Goal: Task Accomplishment & Management: Complete application form

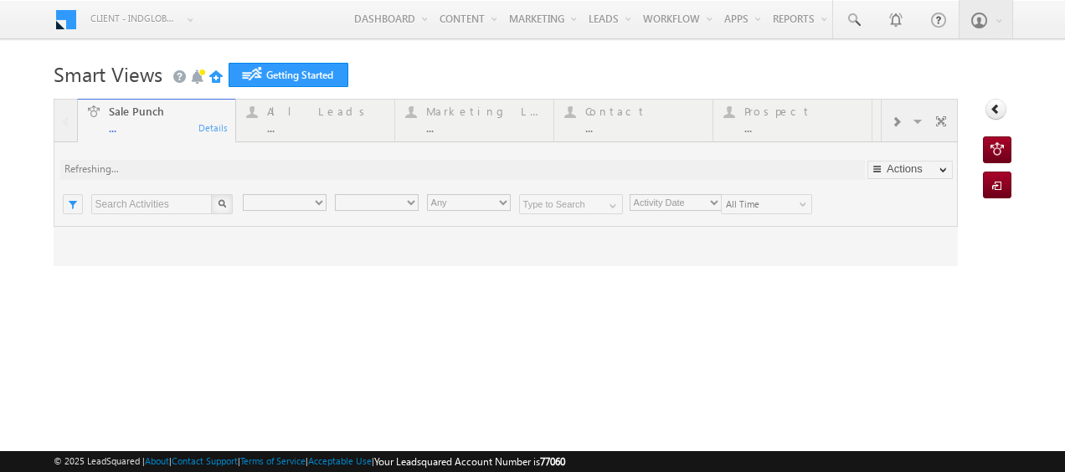
type input "Any Owner"
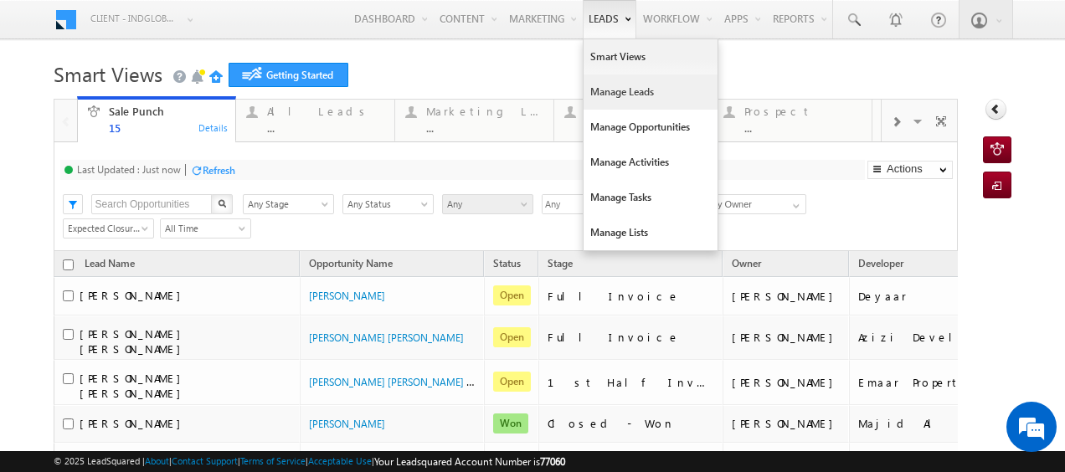
click at [595, 92] on link "Manage Leads" at bounding box center [651, 92] width 134 height 35
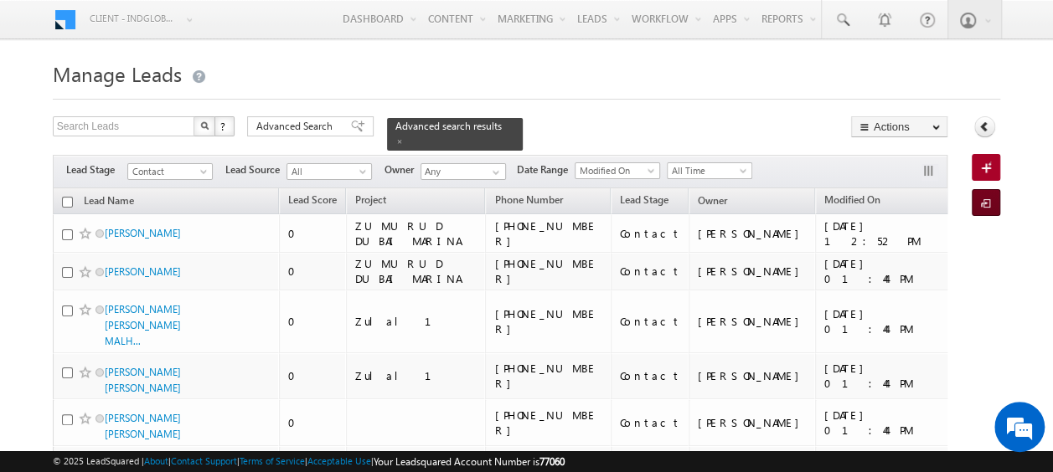
click at [984, 204] on span at bounding box center [989, 204] width 16 height 17
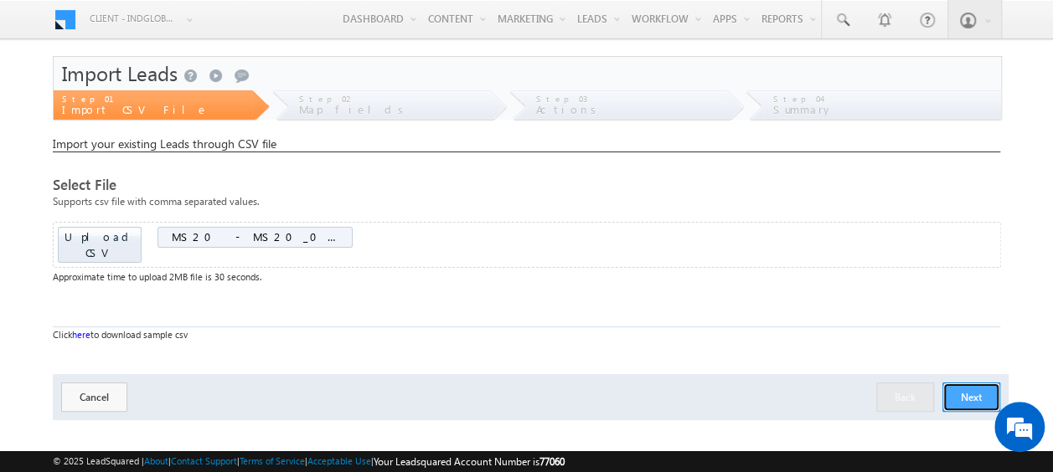
click at [955, 383] on button "Next" at bounding box center [971, 397] width 58 height 29
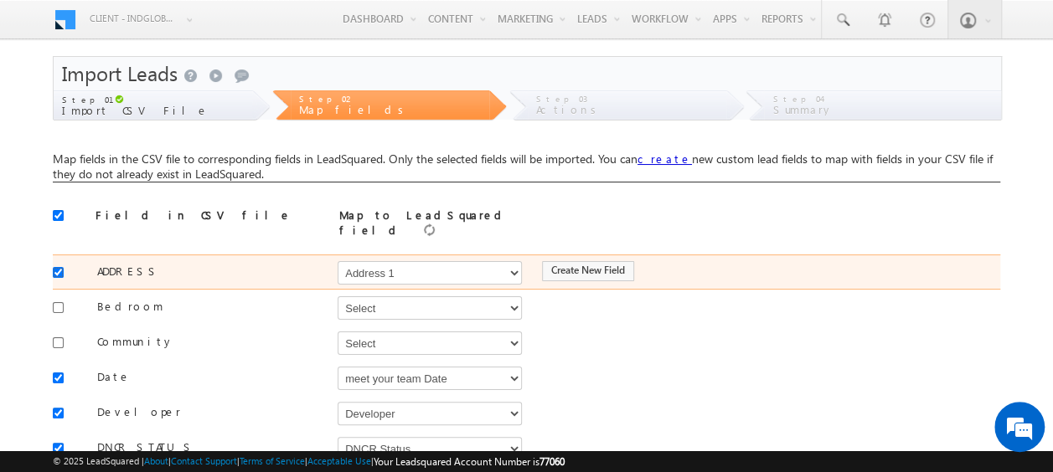
click at [59, 267] on input "checkbox" at bounding box center [58, 272] width 11 height 11
checkbox input "false"
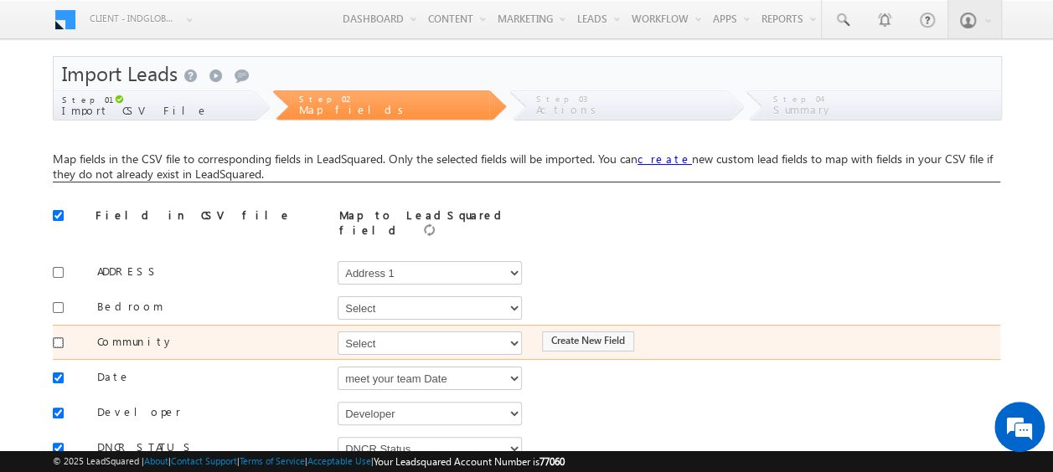
click at [57, 337] on input "checkbox" at bounding box center [58, 342] width 11 height 11
checkbox input "true"
click at [355, 332] on select "Select Select Address 1 Address 2 Budget Building Name Buyer Persona Called Cam…" at bounding box center [429, 343] width 184 height 23
select select "mx_Master_Project"
click at [337, 332] on select "Select Select Address 1 Address 2 Budget Building Name Buyer Persona Called Cam…" at bounding box center [429, 343] width 184 height 23
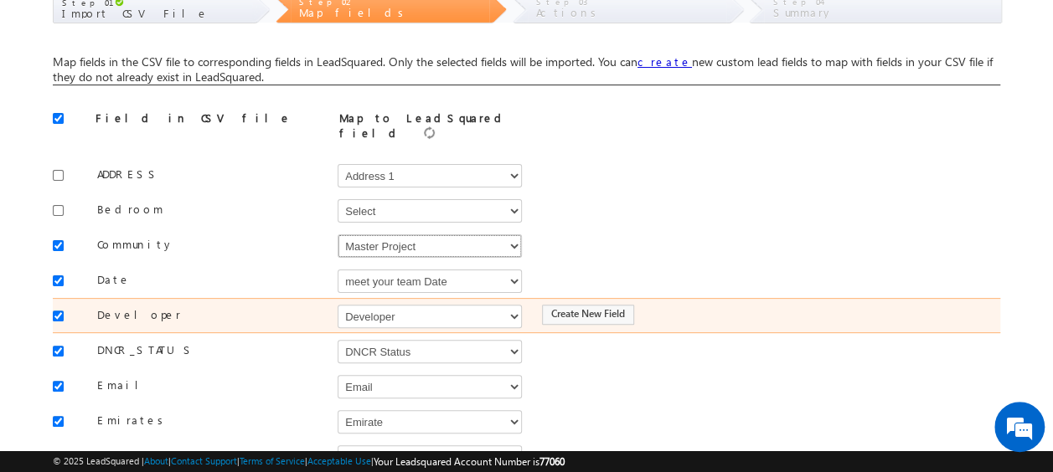
scroll to position [100, 0]
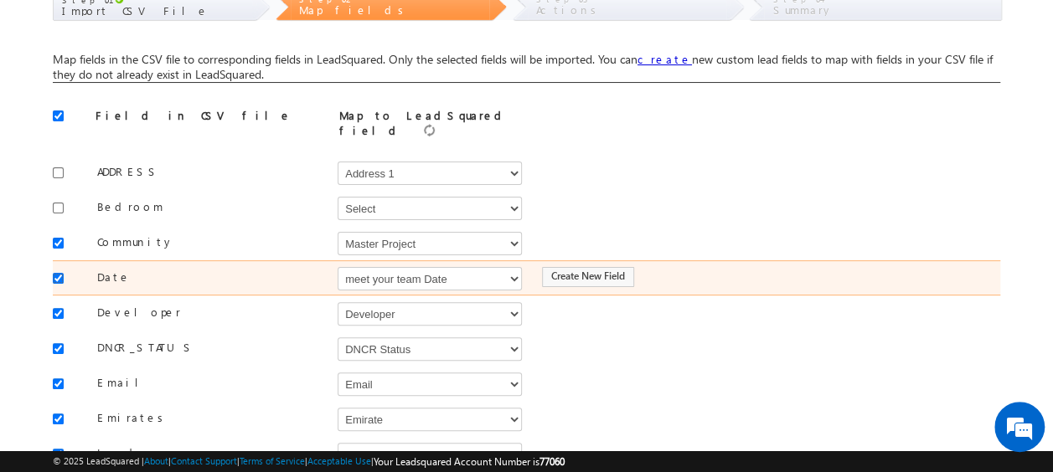
click at [60, 273] on input "checkbox" at bounding box center [58, 278] width 11 height 11
checkbox input "true"
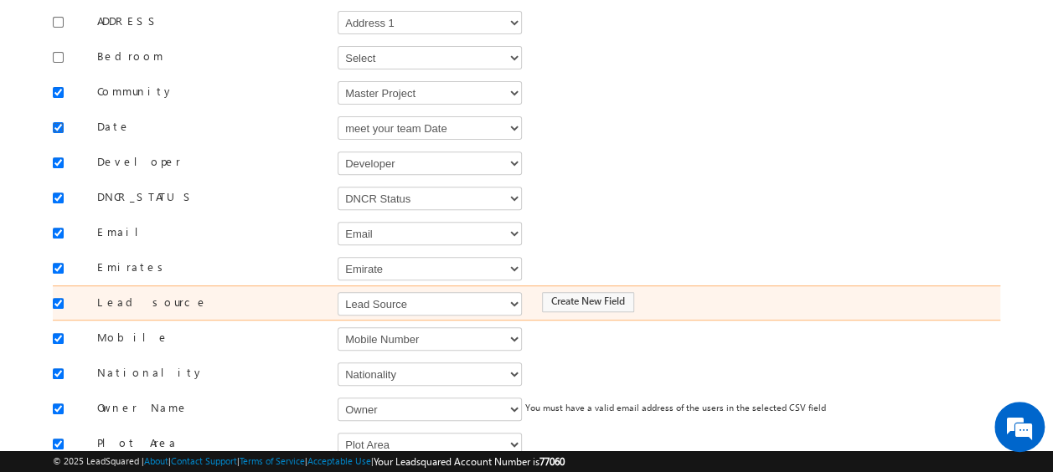
scroll to position [255, 0]
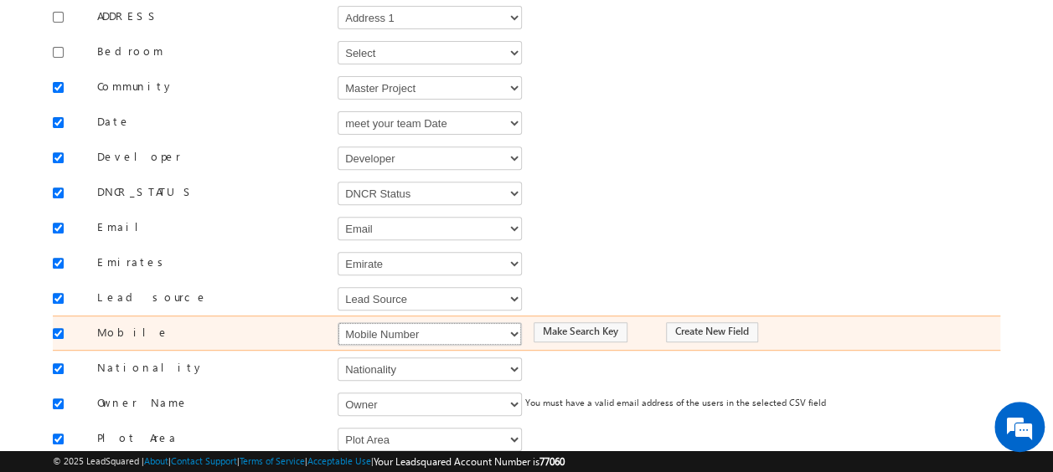
click at [387, 327] on select "Select Select Address 1 Address 2 Budget Building Name Buyer Persona Called Cam…" at bounding box center [429, 333] width 184 height 23
select select "Phone"
click at [337, 322] on select "Select Select Address 1 Address 2 Budget Building Name Buyer Persona Called Cam…" at bounding box center [429, 333] width 184 height 23
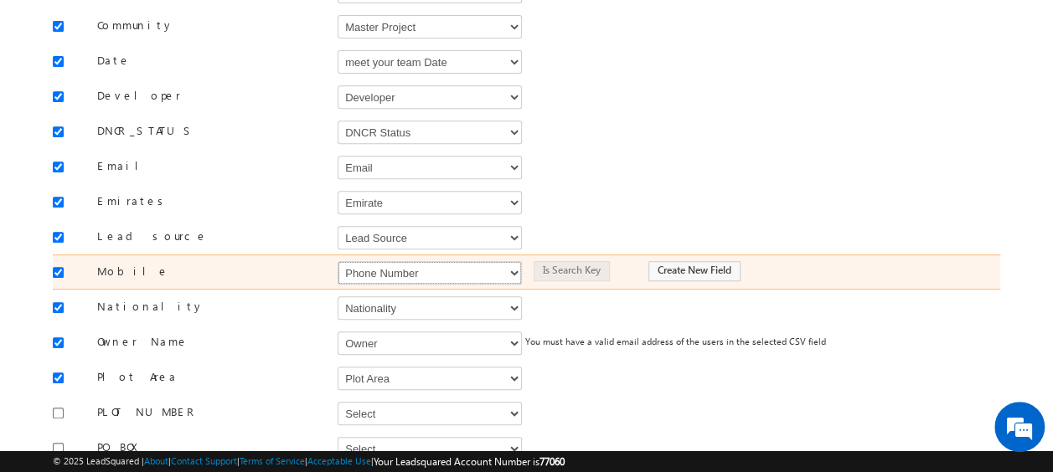
scroll to position [319, 0]
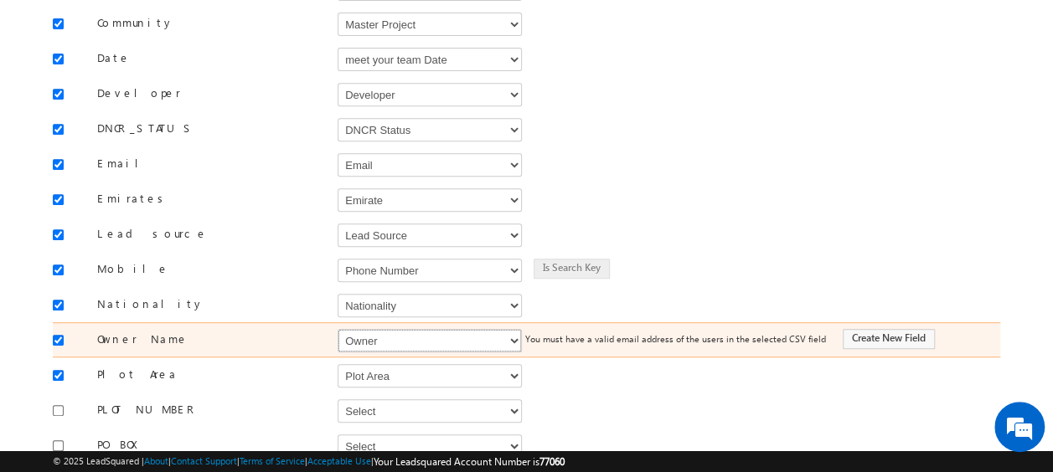
click at [387, 329] on select "Select Select Address 1 Address 2 Budget Building Name Buyer Persona Called Cam…" at bounding box center [429, 340] width 184 height 23
select select "FirstName"
click at [337, 329] on select "Select Select Address 1 Address 2 Budget Building Name Buyer Persona Called Cam…" at bounding box center [429, 340] width 184 height 23
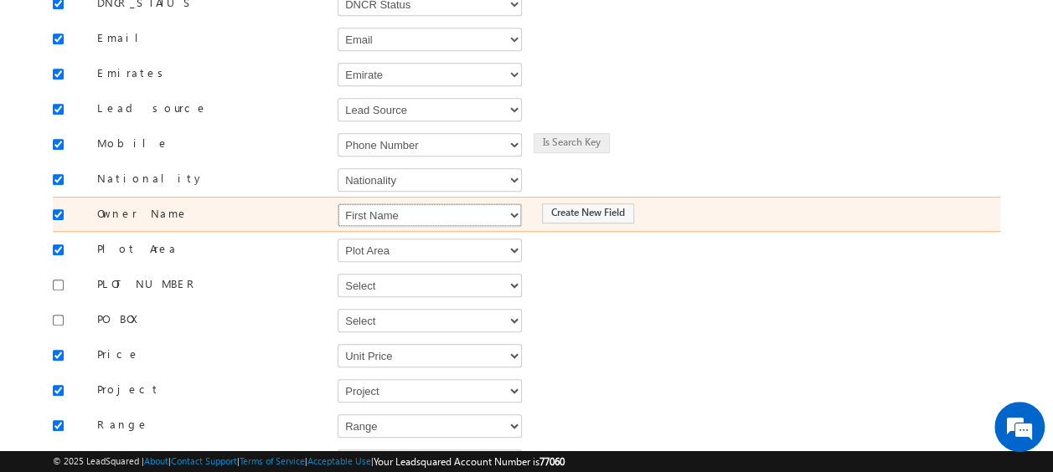
scroll to position [447, 0]
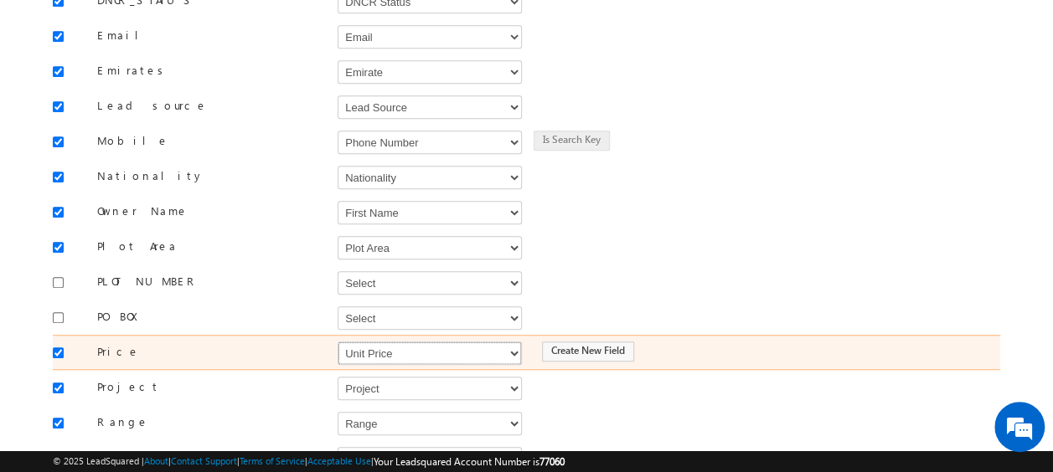
click at [380, 342] on select "Select Select Address 1 Address 2 Budget Building Name Buyer Persona Called Cam…" at bounding box center [429, 353] width 184 height 23
select select "mx_Unit_Number"
click at [337, 342] on select "Select Select Address 1 Address 2 Budget Building Name Buyer Persona Called Cam…" at bounding box center [429, 353] width 184 height 23
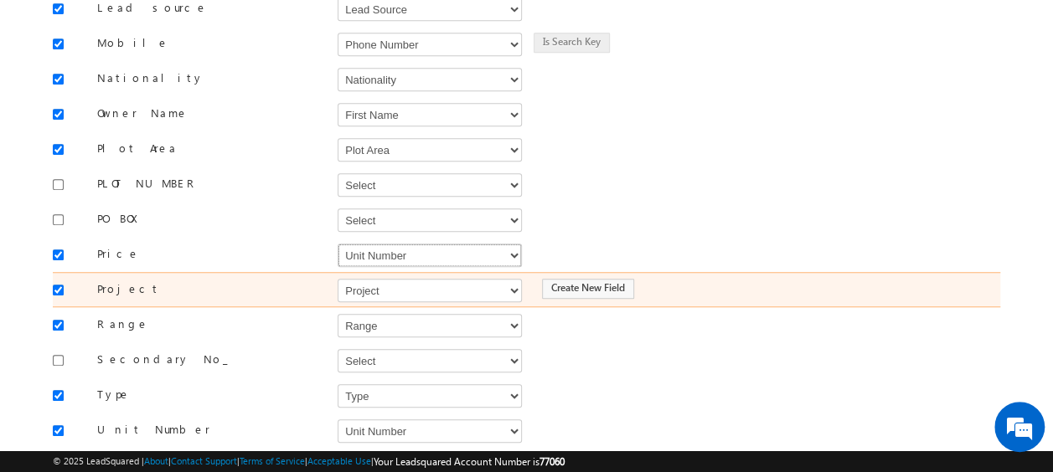
scroll to position [557, 0]
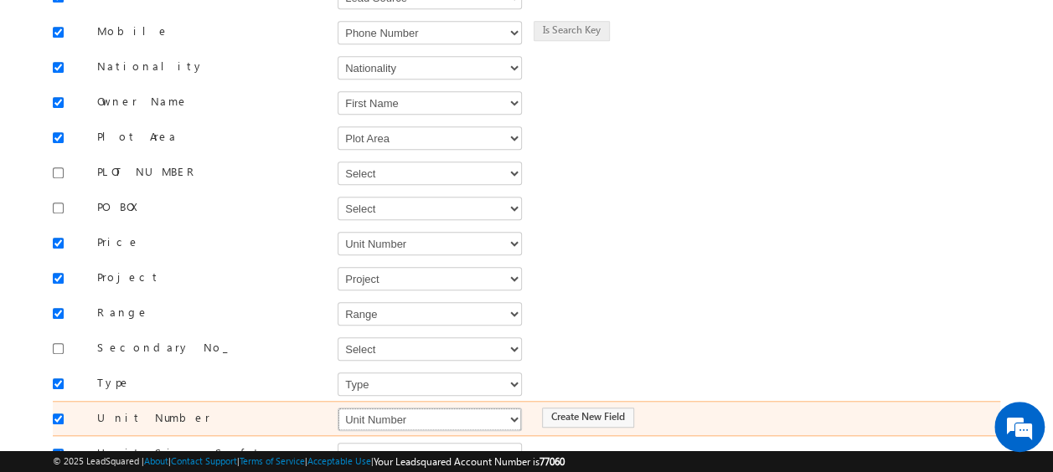
click at [369, 408] on select "Select Select Address 1 Address 2 Budget Building Name Buyer Persona Called Cam…" at bounding box center [429, 419] width 184 height 23
select select "mx_Unit_No"
click at [337, 408] on select "Select Select Address 1 Address 2 Budget Building Name Buyer Persona Called Cam…" at bounding box center [429, 419] width 184 height 23
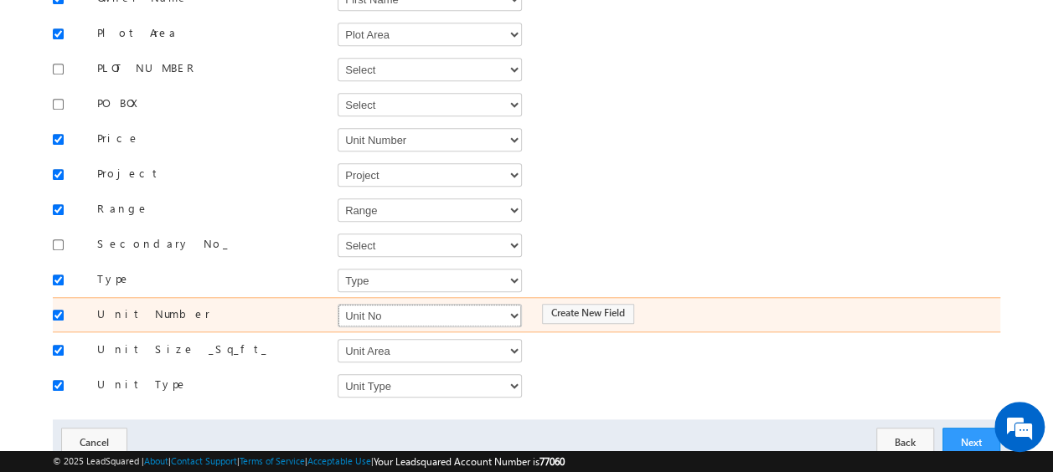
scroll to position [662, 0]
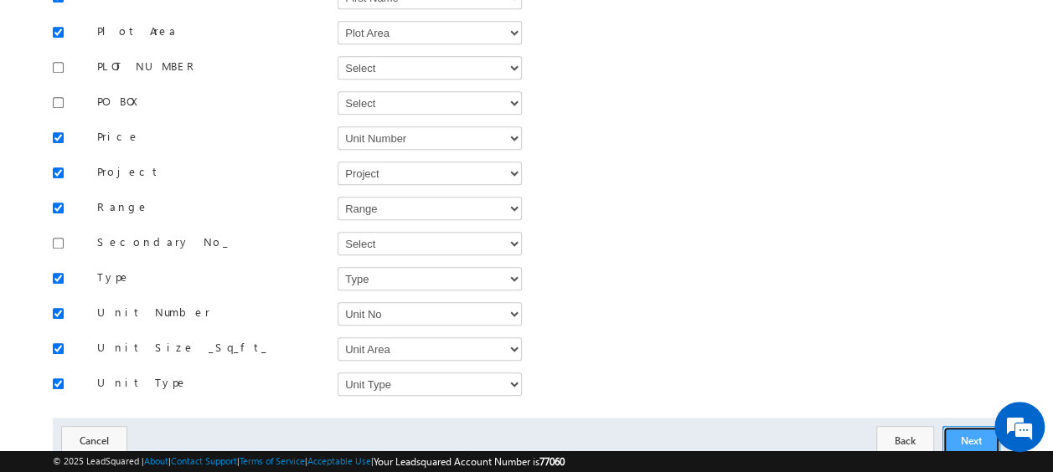
click at [954, 426] on button "Next" at bounding box center [971, 440] width 58 height 29
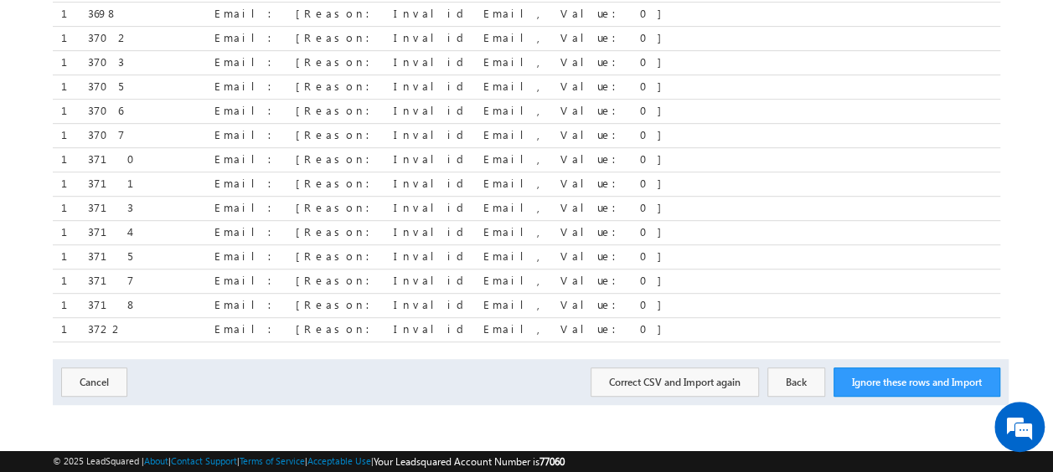
scroll to position [370, 0]
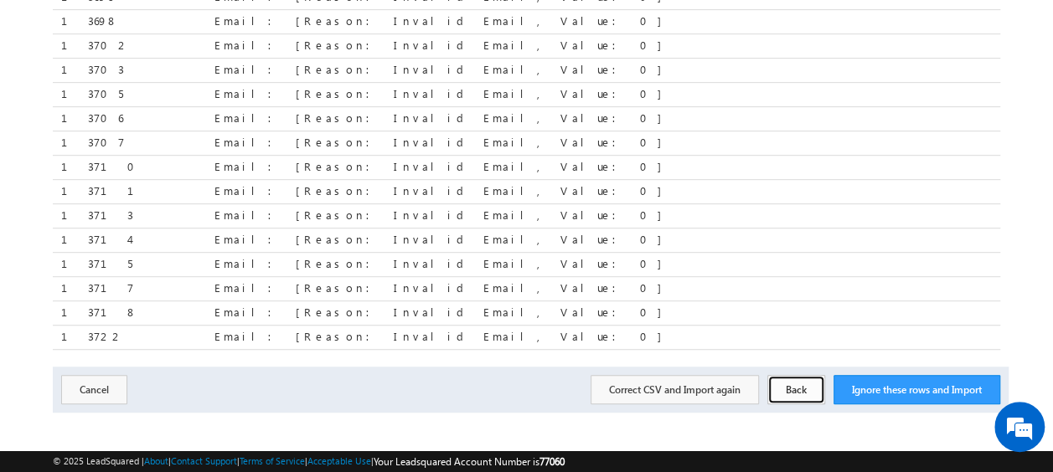
click at [792, 377] on button "Back" at bounding box center [796, 389] width 58 height 29
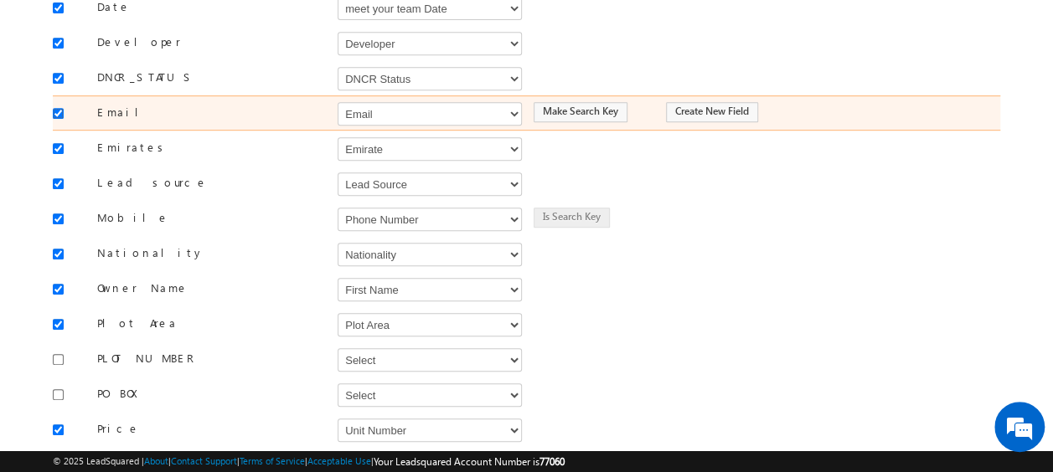
click at [54, 108] on input "checkbox" at bounding box center [58, 113] width 11 height 11
checkbox input "false"
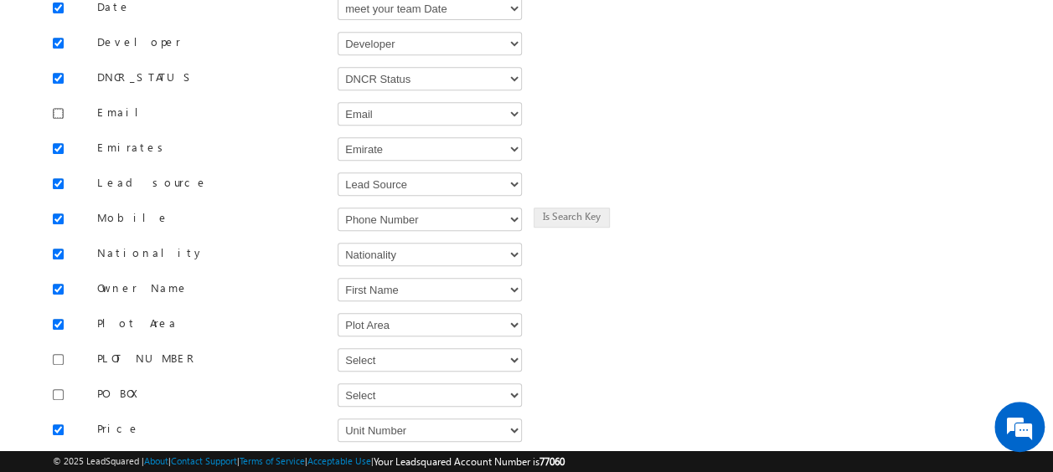
scroll to position [700, 0]
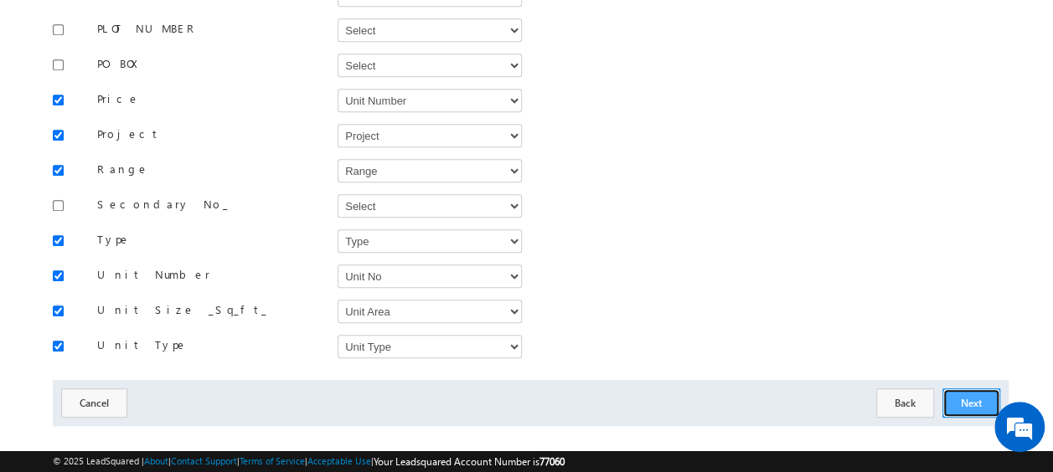
click at [972, 389] on button "Next" at bounding box center [971, 403] width 58 height 29
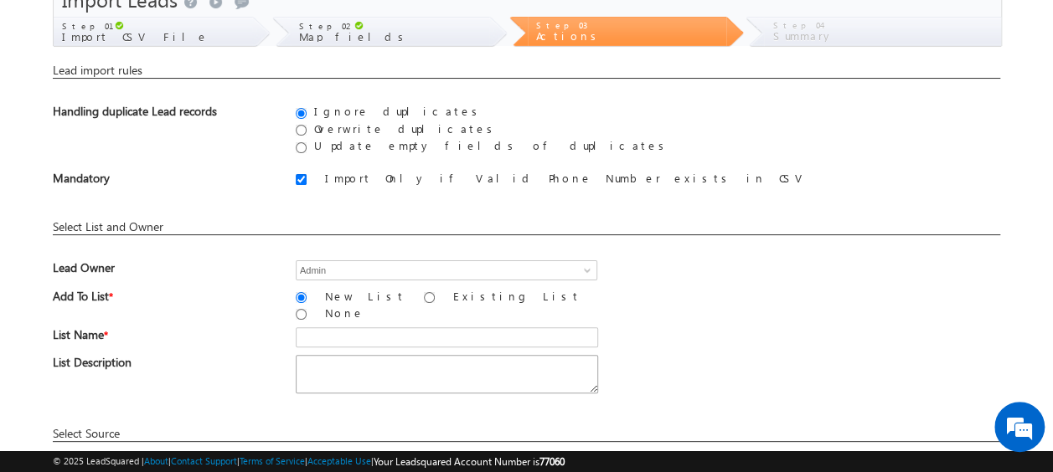
scroll to position [246, 0]
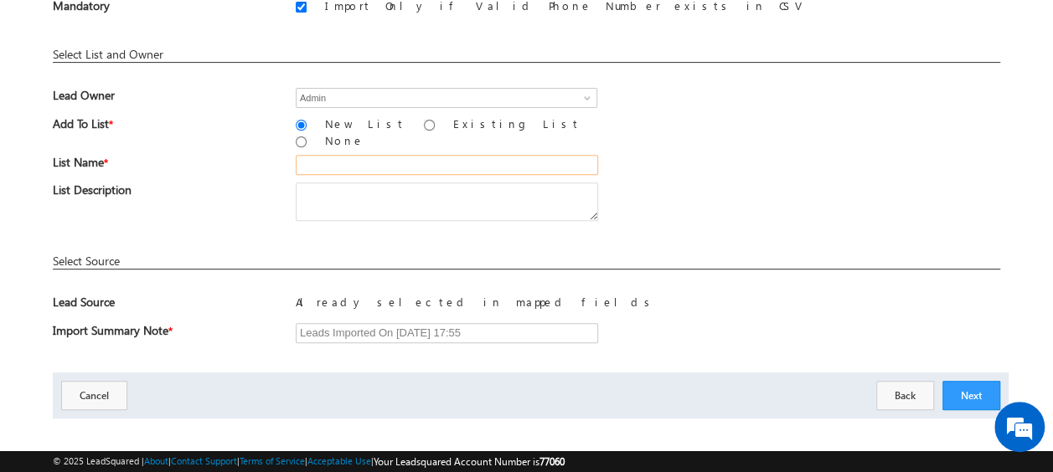
click at [317, 155] on input "text" at bounding box center [447, 165] width 302 height 20
paste input "MS20_01"
type input "MS20_01"
click at [970, 383] on button "Next" at bounding box center [971, 395] width 58 height 29
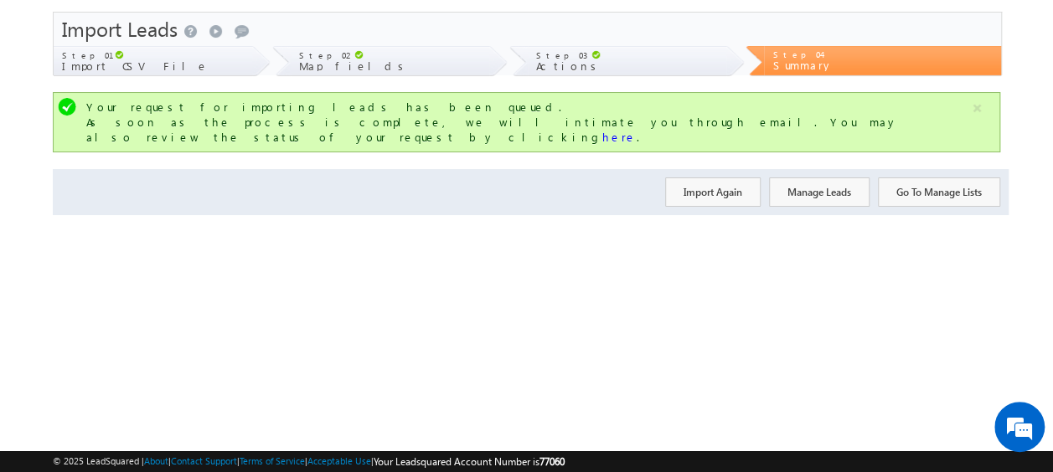
scroll to position [0, 0]
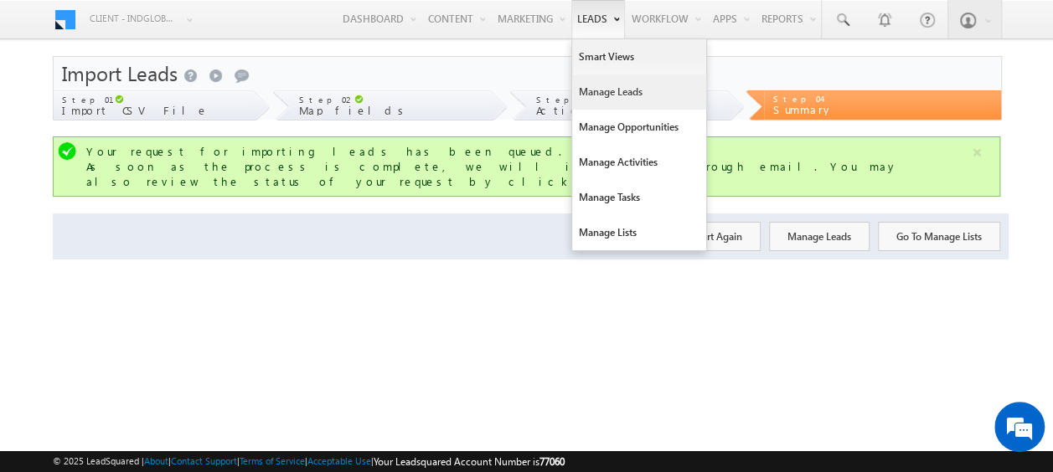
click at [595, 95] on link "Manage Leads" at bounding box center [639, 92] width 134 height 35
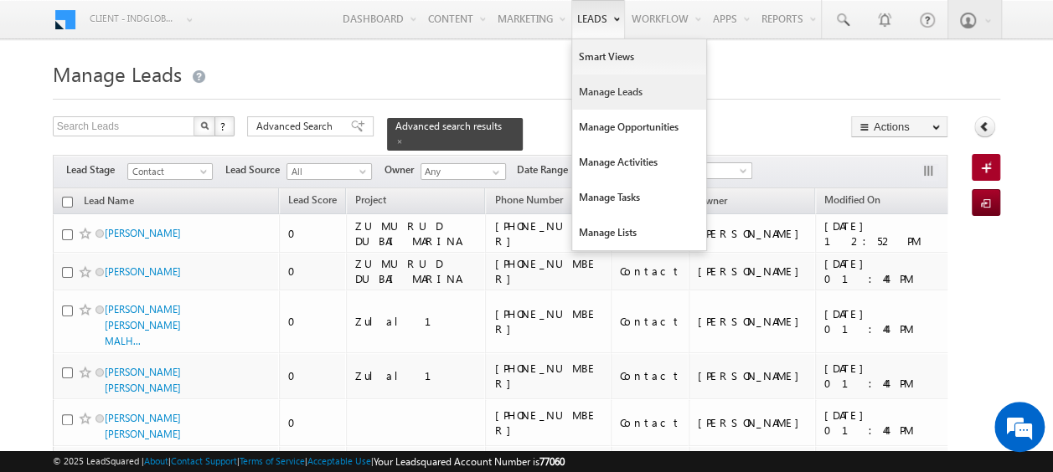
click at [620, 94] on link "Manage Leads" at bounding box center [639, 92] width 134 height 35
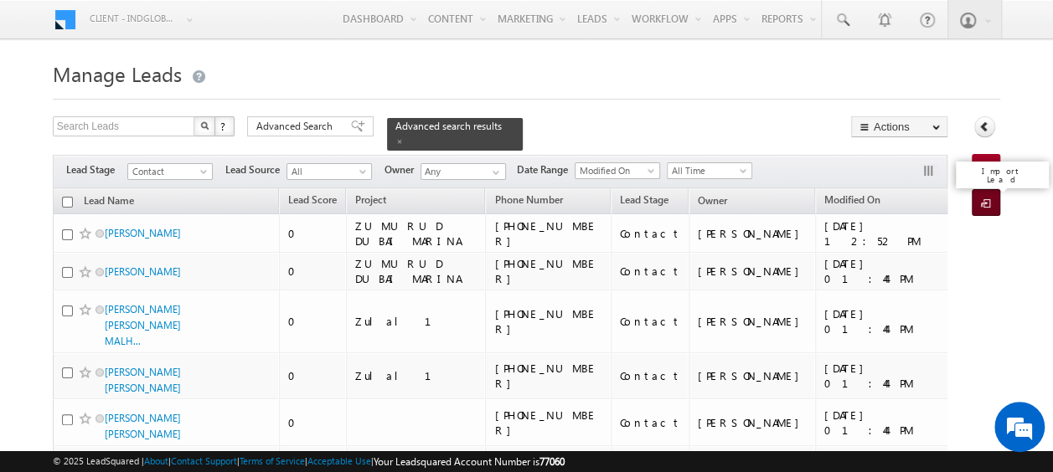
click at [981, 198] on span at bounding box center [989, 204] width 16 height 17
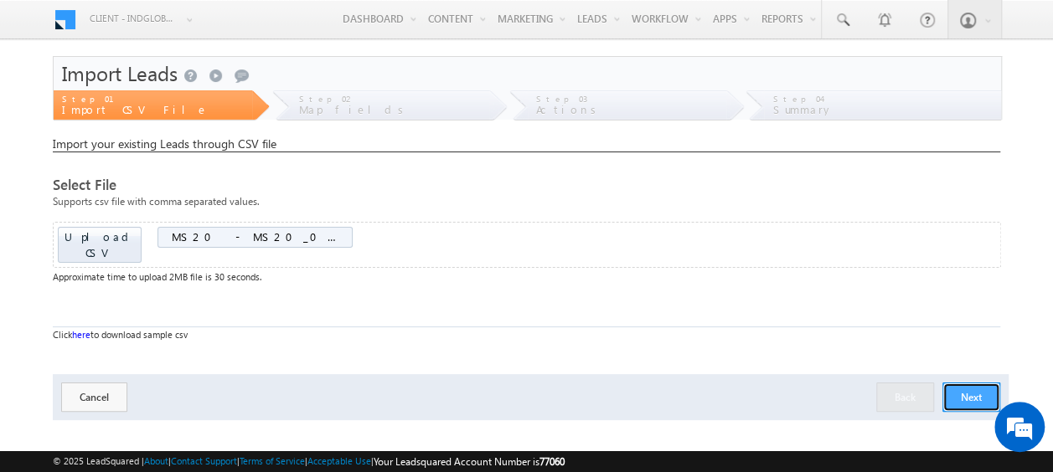
click at [971, 385] on button "Next" at bounding box center [971, 397] width 58 height 29
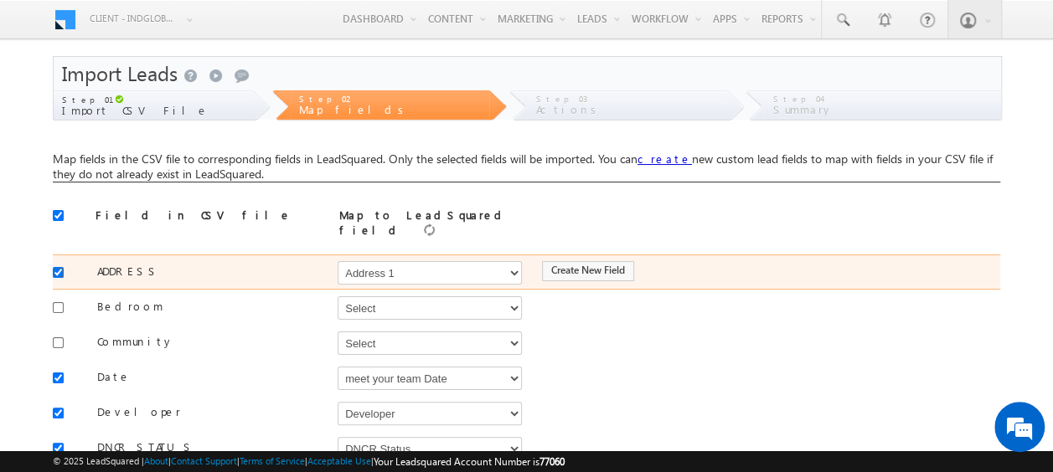
click at [54, 267] on input "checkbox" at bounding box center [58, 272] width 11 height 11
checkbox input "false"
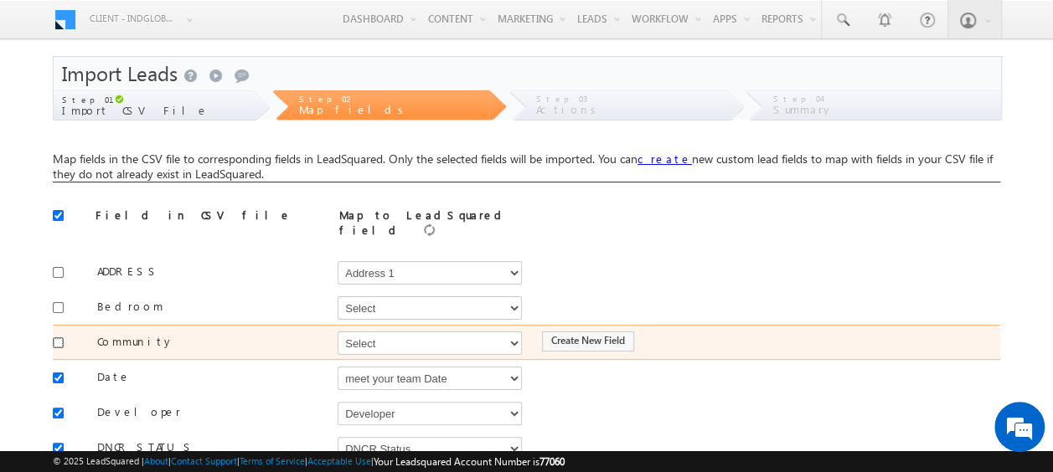
click at [54, 337] on input "checkbox" at bounding box center [58, 342] width 11 height 11
checkbox input "true"
click at [389, 332] on select "Select Select Address 1 Address 2 Budget Building Name Buyer Persona Called Cam…" at bounding box center [429, 343] width 184 height 23
select select "mx_Master_Project"
click at [337, 332] on select "Select Select Address 1 Address 2 Budget Building Name Buyer Persona Called Cam…" at bounding box center [429, 343] width 184 height 23
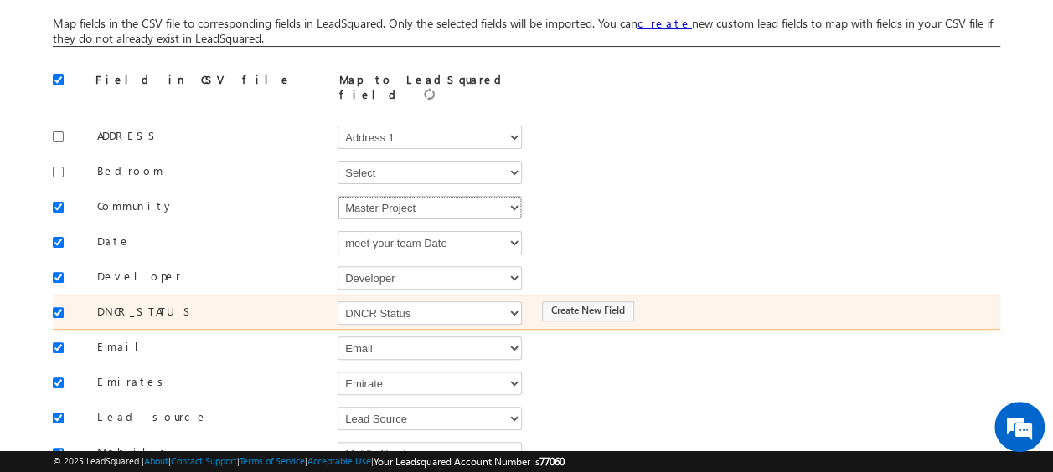
scroll to position [137, 0]
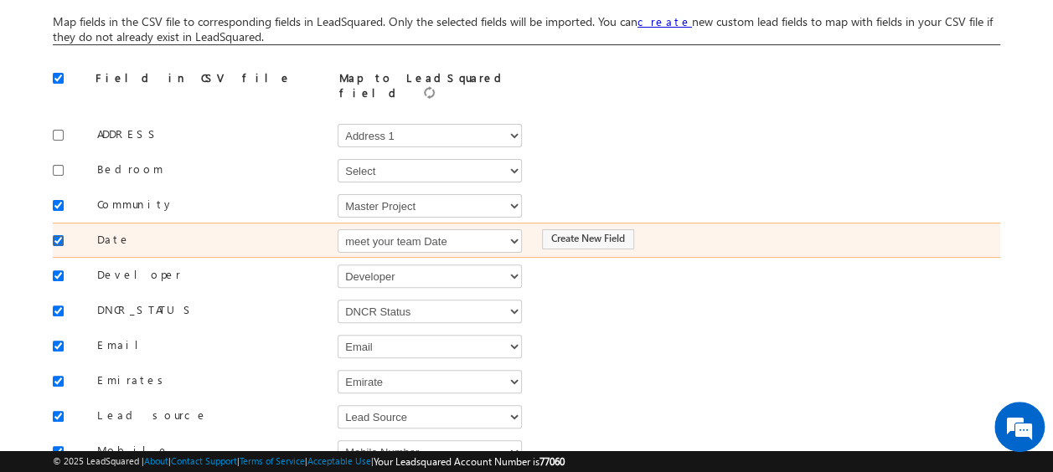
click at [59, 235] on input "checkbox" at bounding box center [58, 240] width 11 height 11
checkbox input "true"
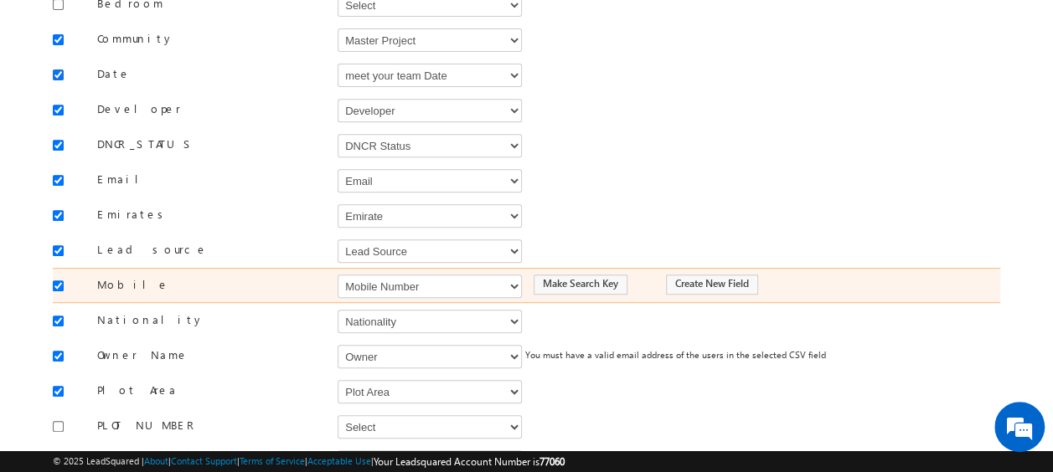
scroll to position [310, 0]
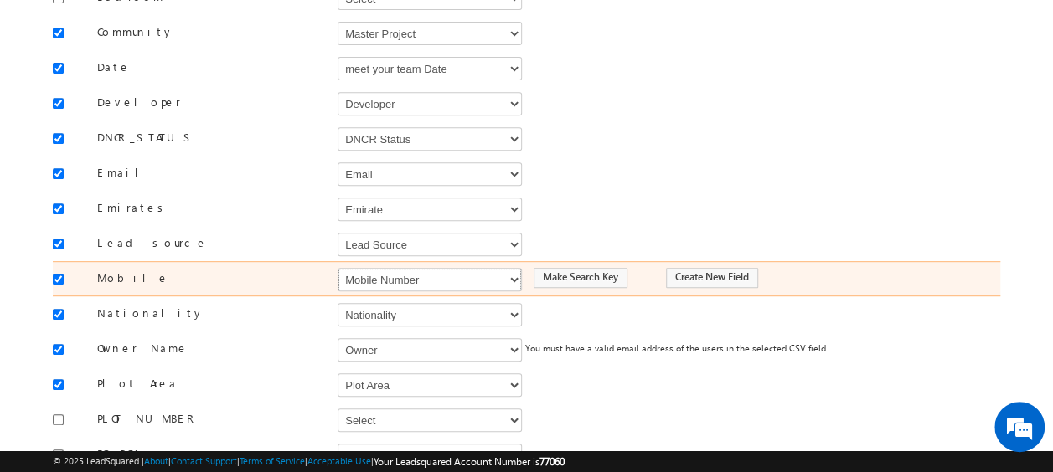
click at [395, 268] on select "Select Select Address 1 Address 2 Budget Building Name Buyer Persona Called Cam…" at bounding box center [429, 279] width 184 height 23
select select "Phone"
click at [337, 268] on select "Select Select Address 1 Address 2 Budget Building Name Buyer Persona Called Cam…" at bounding box center [429, 279] width 184 height 23
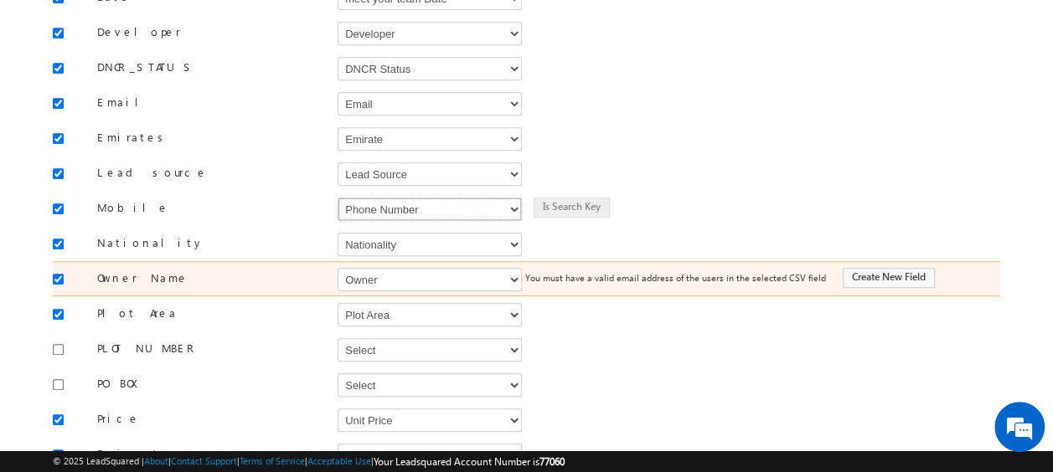
scroll to position [382, 0]
click at [402, 266] on select "Select Select Address 1 Address 2 Budget Building Name Buyer Persona Called Cam…" at bounding box center [429, 277] width 184 height 23
select select "FirstName"
click at [337, 266] on select "Select Select Address 1 Address 2 Budget Building Name Buyer Persona Called Cam…" at bounding box center [429, 277] width 184 height 23
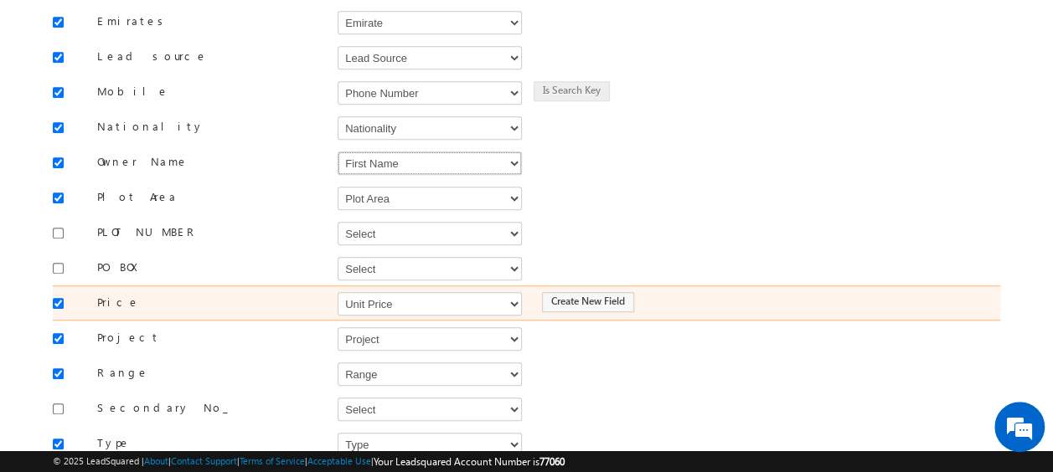
scroll to position [497, 0]
click at [385, 291] on select "Select Select Address 1 Address 2 Budget Building Name Buyer Persona Called Cam…" at bounding box center [429, 302] width 184 height 23
select select "mx_Unit_Number"
click at [337, 291] on select "Select Select Address 1 Address 2 Budget Building Name Buyer Persona Called Cam…" at bounding box center [429, 302] width 184 height 23
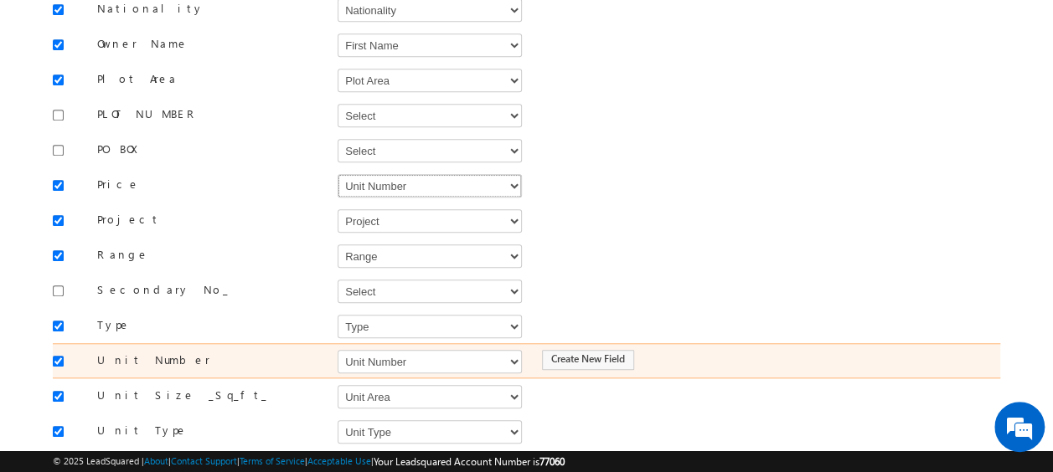
scroll to position [617, 0]
click at [384, 347] on select "Select Select Address 1 Address 2 Budget Building Name Buyer Persona Called Cam…" at bounding box center [429, 358] width 184 height 23
select select "mx_Unit_No"
click at [337, 347] on select "Select Select Address 1 Address 2 Budget Building Name Buyer Persona Called Cam…" at bounding box center [429, 358] width 184 height 23
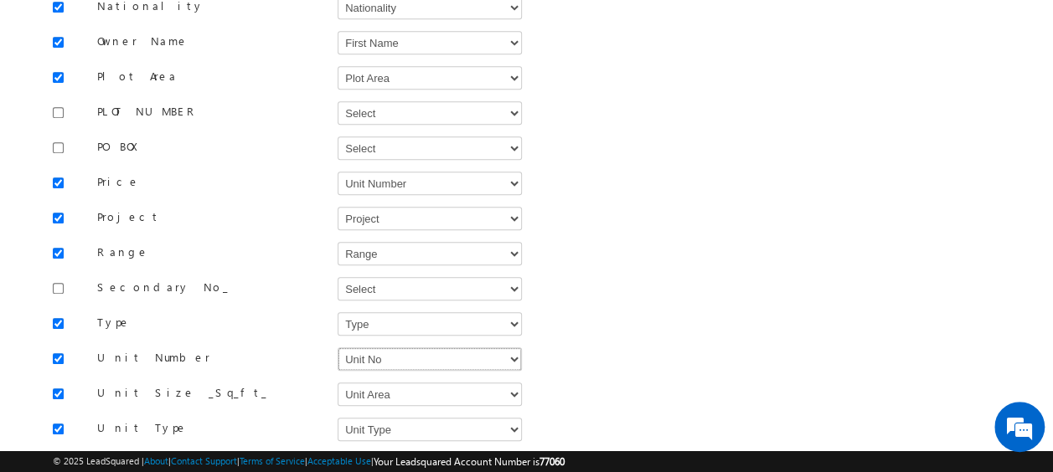
scroll to position [700, 0]
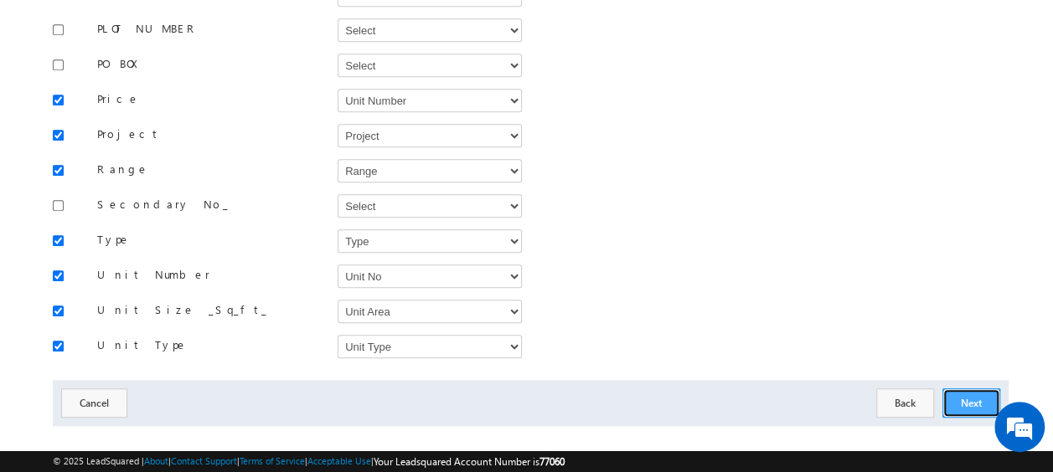
click at [970, 389] on button "Next" at bounding box center [971, 403] width 58 height 29
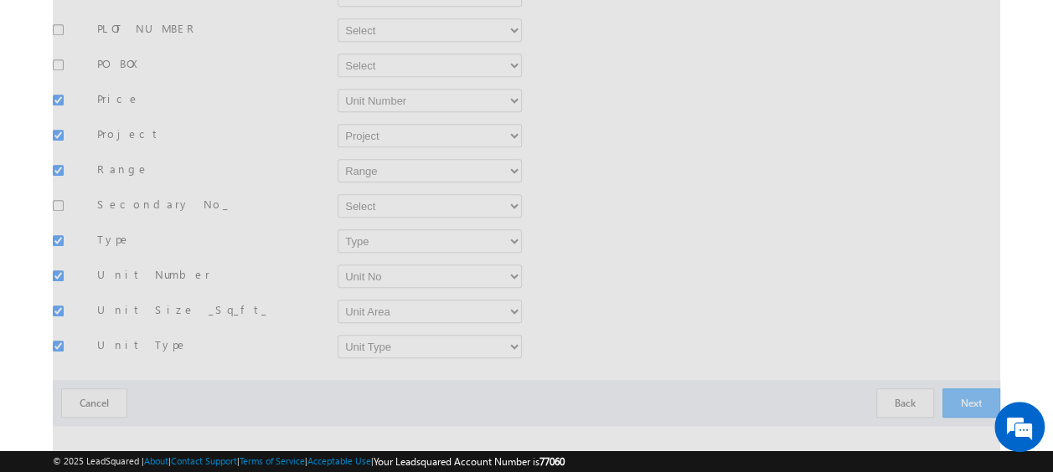
scroll to position [246, 0]
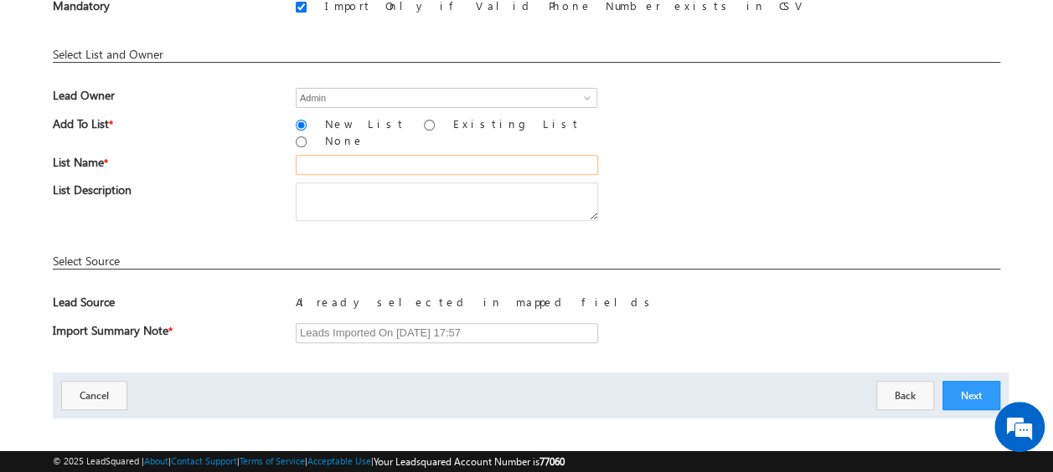
click at [335, 159] on input "text" at bounding box center [447, 165] width 302 height 20
paste input "MS20_01"
type input "MS20_02"
click at [960, 381] on button "Next" at bounding box center [971, 395] width 58 height 29
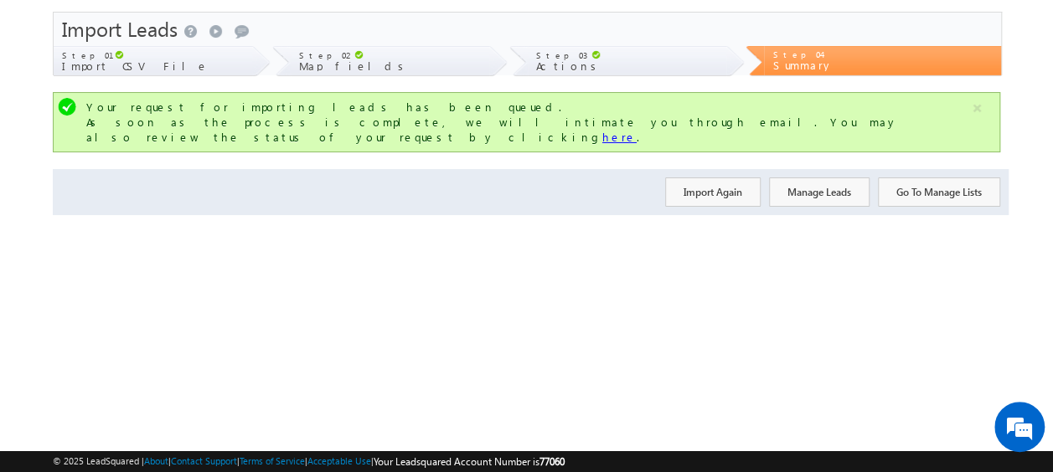
scroll to position [0, 0]
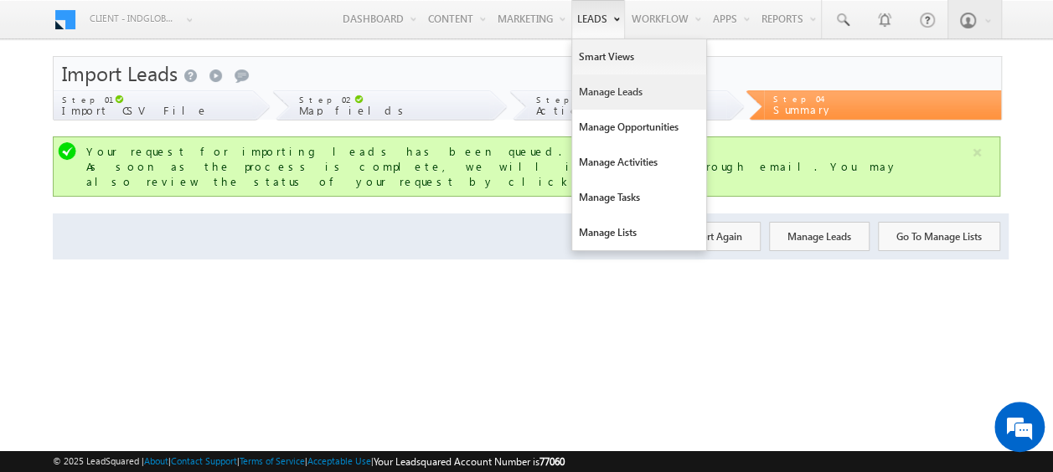
click at [598, 95] on link "Manage Leads" at bounding box center [639, 92] width 134 height 35
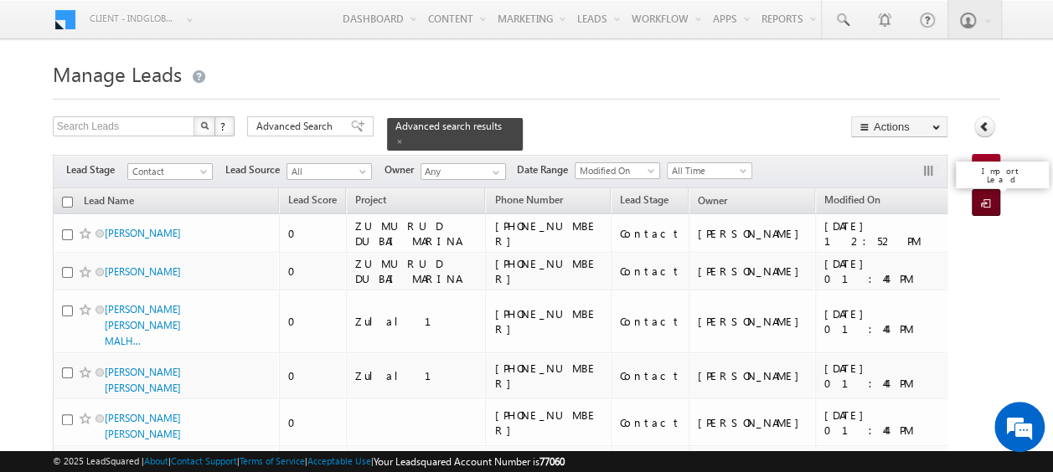
click at [991, 204] on span at bounding box center [989, 204] width 16 height 17
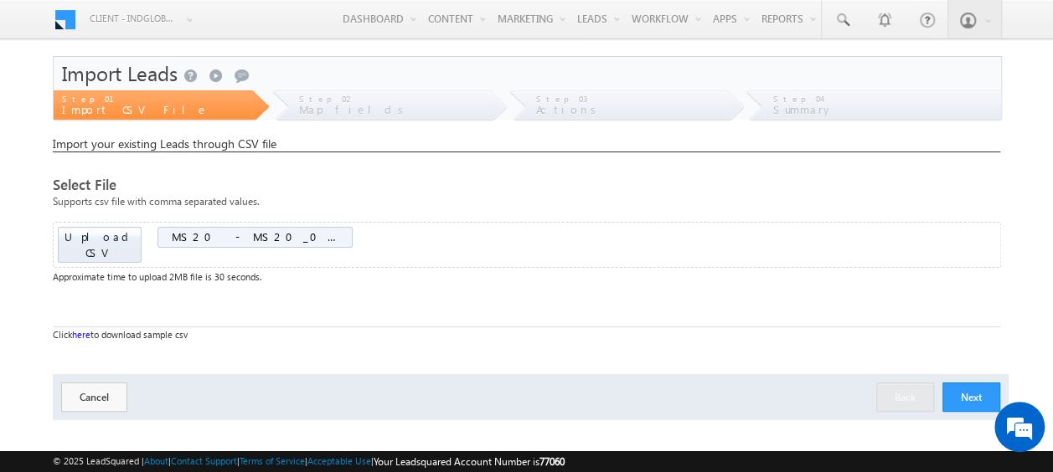
scroll to position [44, 0]
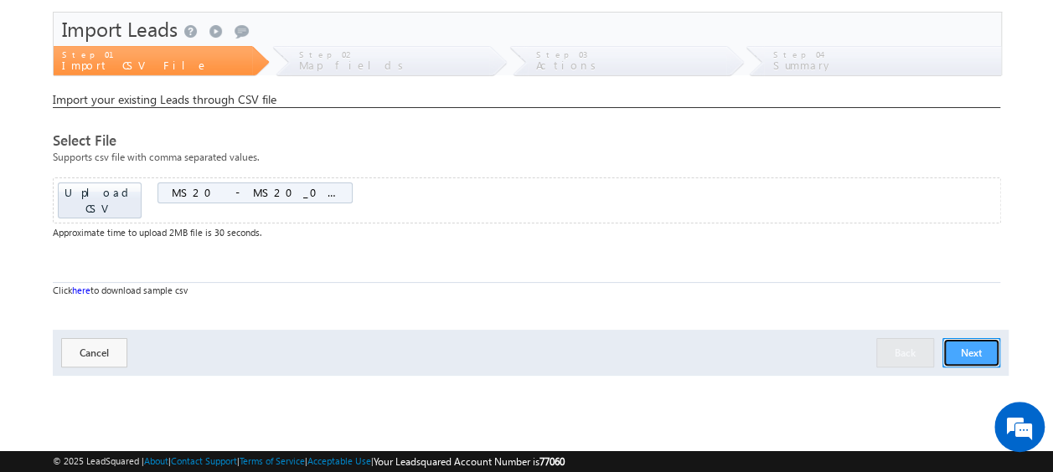
click at [980, 338] on button "Next" at bounding box center [971, 352] width 58 height 29
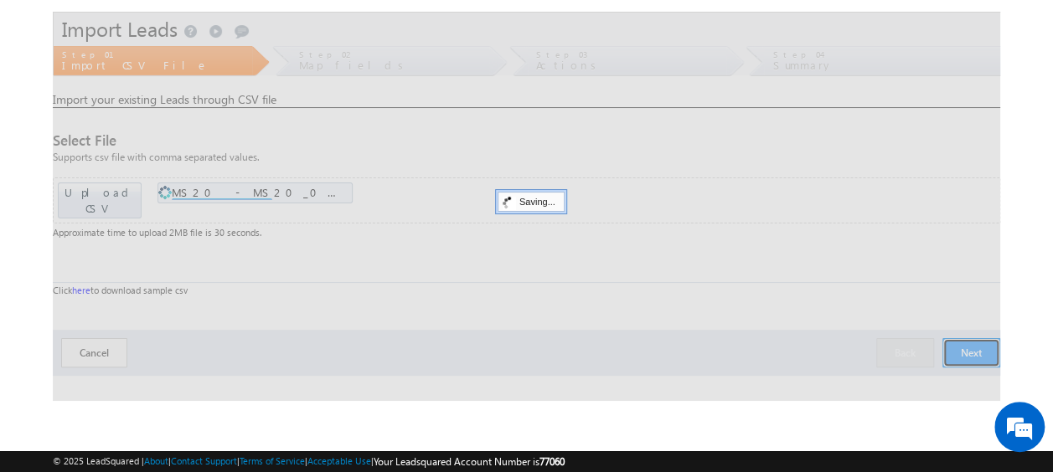
scroll to position [0, 0]
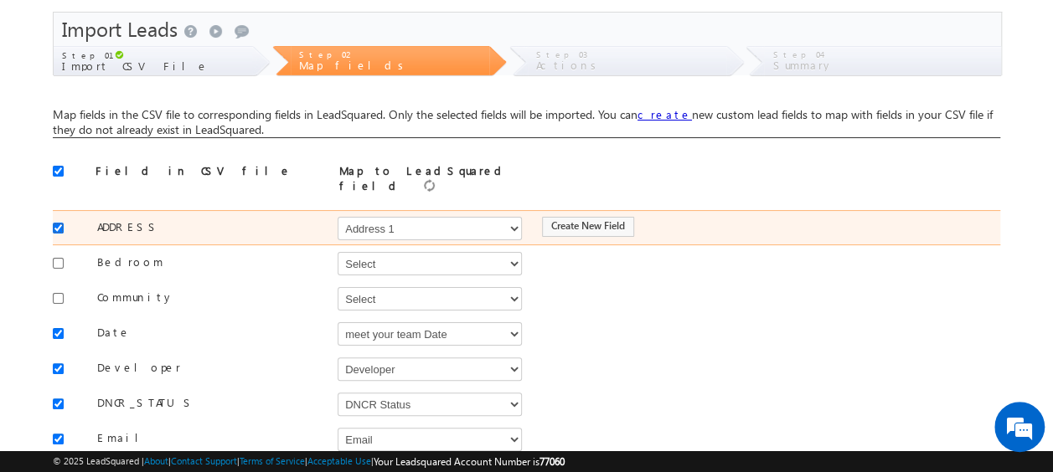
click at [58, 223] on input "checkbox" at bounding box center [58, 228] width 11 height 11
checkbox input "false"
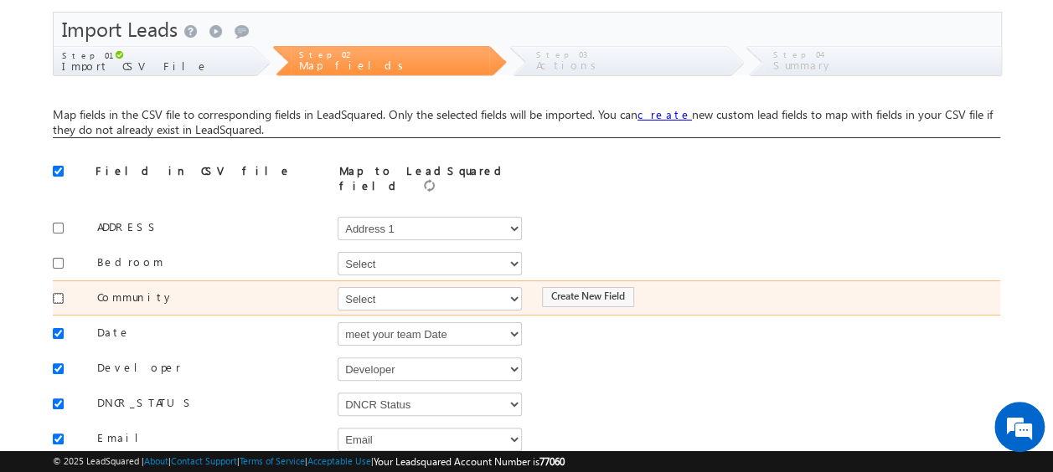
click at [58, 293] on input "checkbox" at bounding box center [58, 298] width 11 height 11
checkbox input "true"
click at [362, 296] on select "Select Select Address 1 Address 2 Budget Building Name Buyer Persona Called Cam…" at bounding box center [429, 298] width 184 height 23
select select "mx_Master_Project"
click at [337, 287] on select "Select Select Address 1 Address 2 Budget Building Name Buyer Persona Called Cam…" at bounding box center [429, 298] width 184 height 23
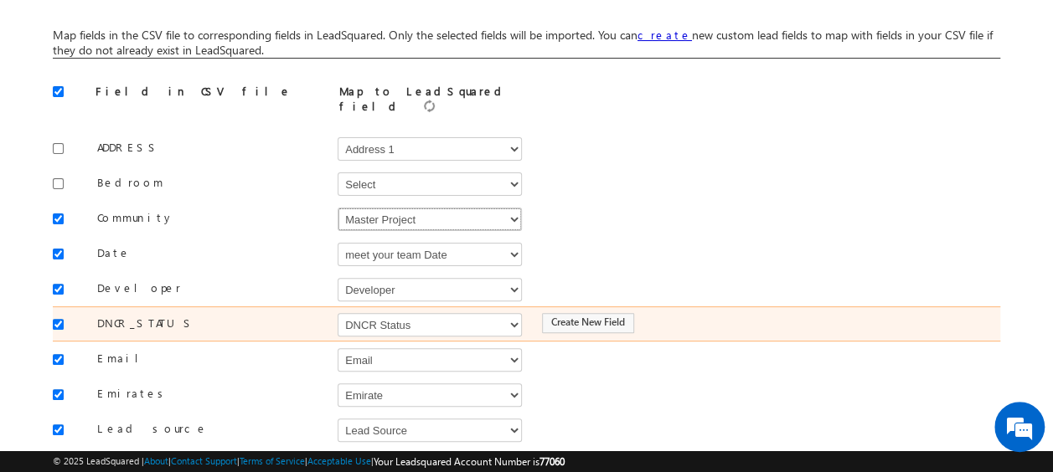
scroll to position [131, 0]
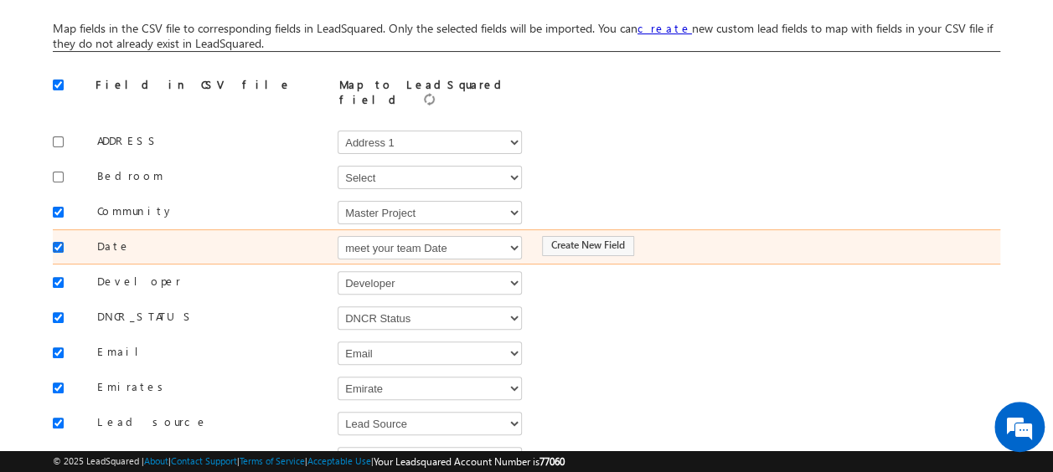
click at [59, 242] on input "checkbox" at bounding box center [58, 247] width 11 height 11
checkbox input "false"
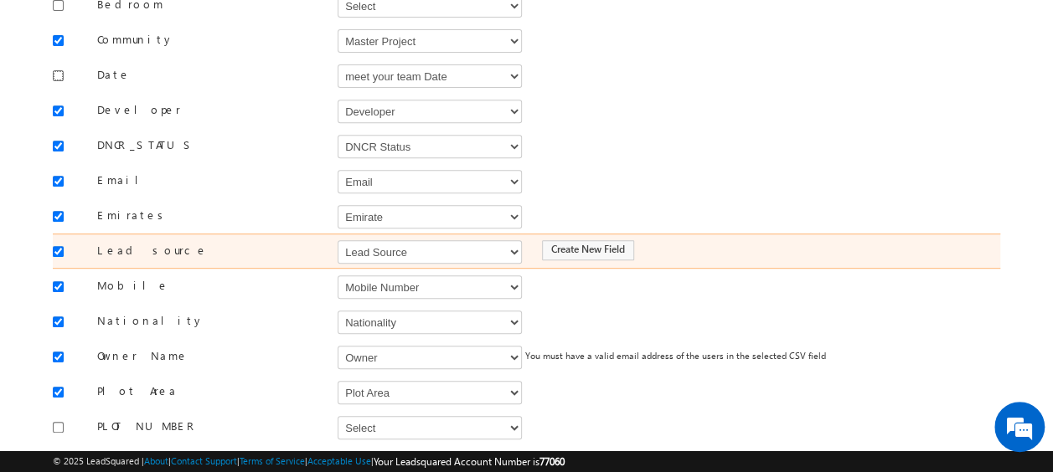
scroll to position [305, 0]
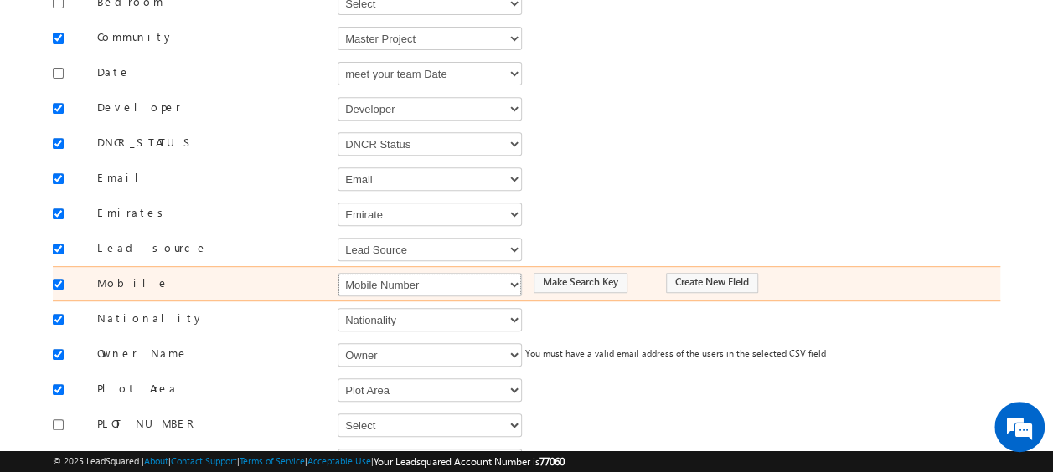
click at [395, 274] on select "Select Select Address 1 Address 2 Budget Building Name Buyer Persona Called Cam…" at bounding box center [429, 284] width 184 height 23
select select "Phone"
click at [337, 273] on select "Select Select Address 1 Address 2 Budget Building Name Buyer Persona Called Cam…" at bounding box center [429, 284] width 184 height 23
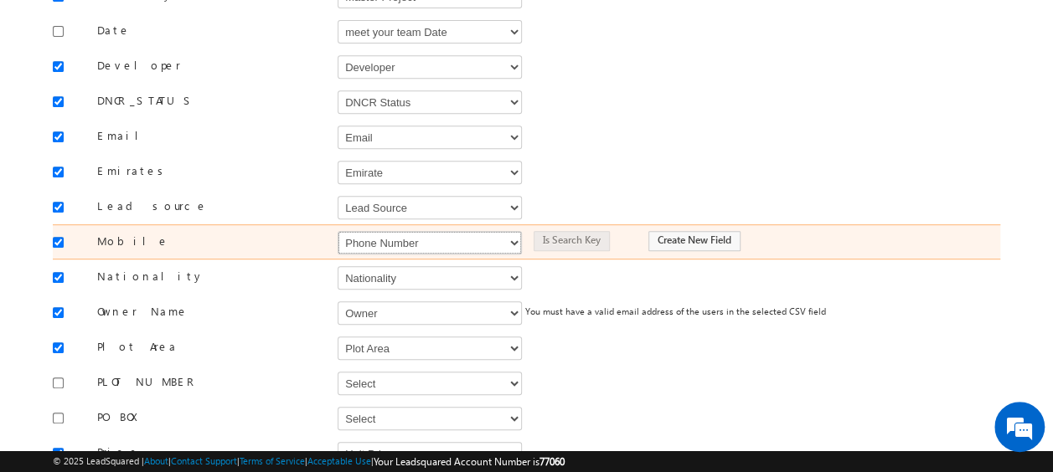
scroll to position [359, 0]
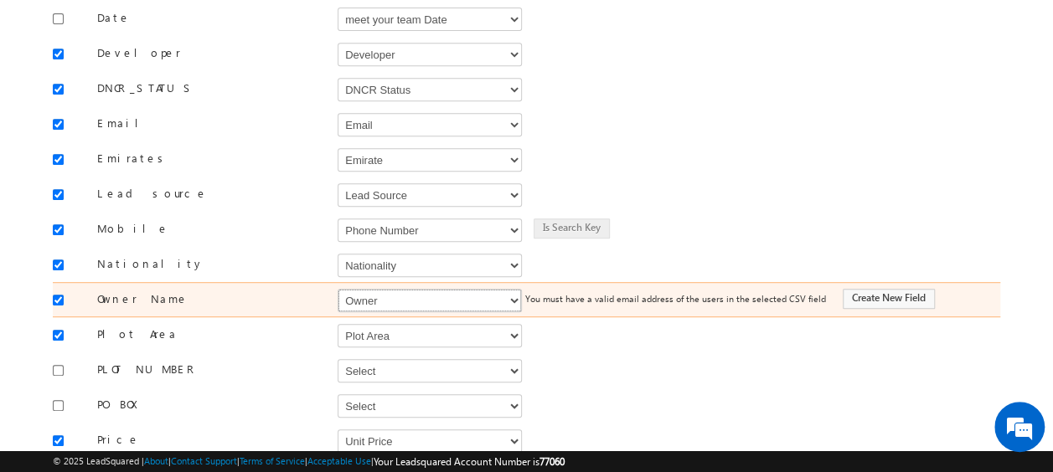
click at [395, 291] on select "Select Select Address 1 Address 2 Budget Building Name Buyer Persona Called Cam…" at bounding box center [429, 300] width 184 height 23
select select "FirstName"
click at [337, 289] on select "Select Select Address 1 Address 2 Budget Building Name Buyer Persona Called Cam…" at bounding box center [429, 300] width 184 height 23
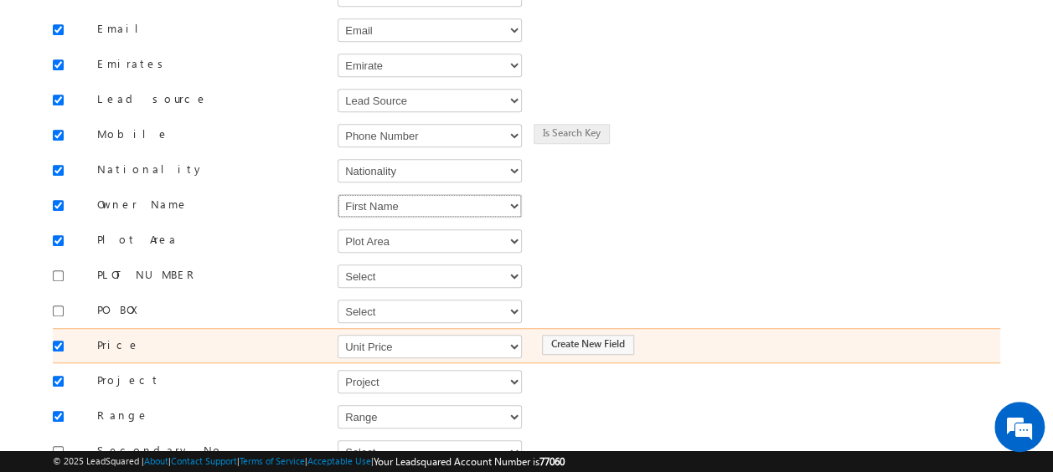
scroll to position [455, 0]
click at [388, 334] on select "Select Select Address 1 Address 2 Budget Building Name Buyer Persona Called Cam…" at bounding box center [429, 345] width 184 height 23
select select "mx_Unit_Number"
click at [337, 334] on select "Select Select Address 1 Address 2 Budget Building Name Buyer Persona Called Cam…" at bounding box center [429, 345] width 184 height 23
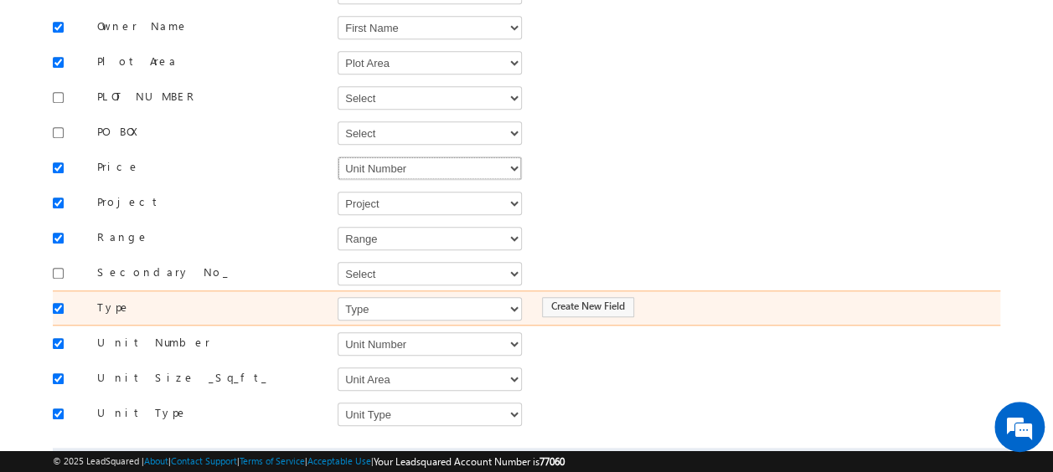
scroll to position [639, 0]
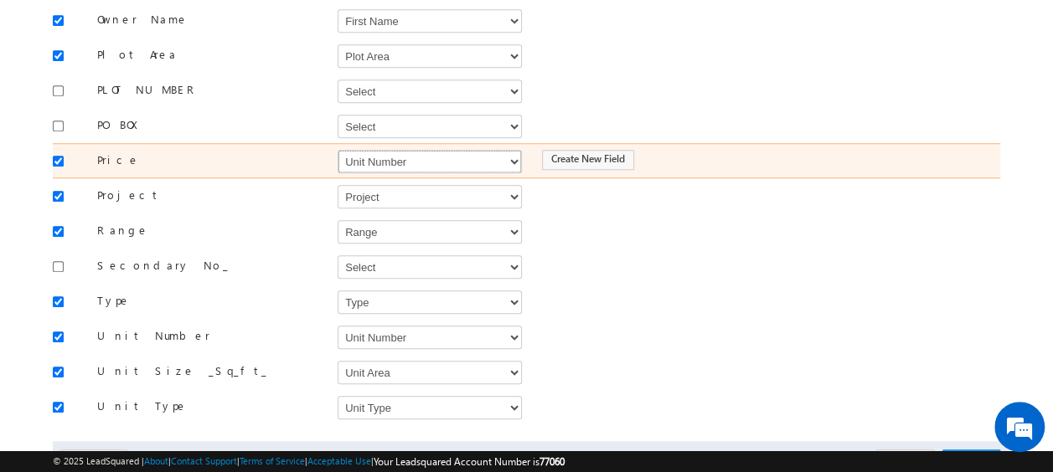
click at [375, 151] on select "Select Select Address 1 Address 2 Budget Building Name Buyer Persona Called Cam…" at bounding box center [429, 161] width 184 height 23
click at [167, 152] on label "Price" at bounding box center [180, 159] width 219 height 15
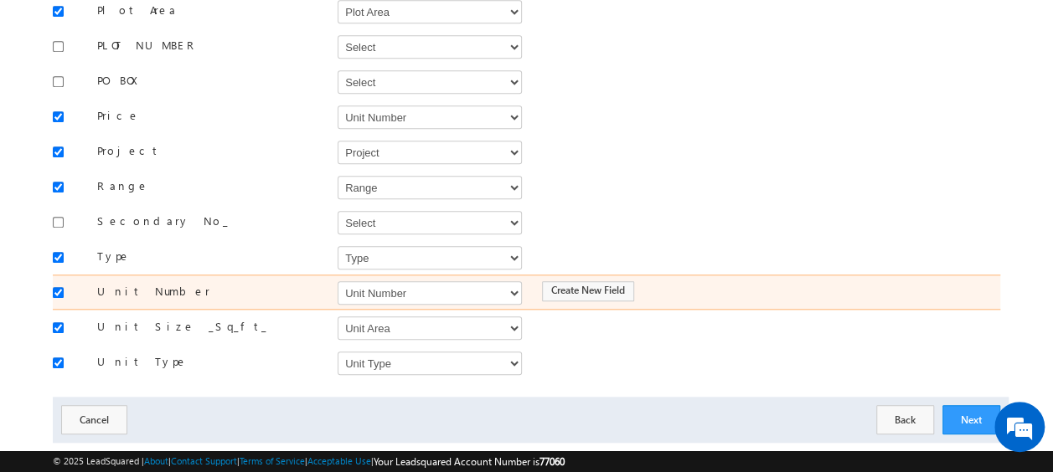
scroll to position [684, 0]
click at [371, 284] on div "Unit Number Select Select Address 1 Address 2 Budget Building Name Buyer Person…" at bounding box center [526, 291] width 947 height 35
click at [374, 281] on select "Select Select Address 1 Address 2 Budget Building Name Buyer Persona Called Cam…" at bounding box center [429, 292] width 184 height 23
select select "mx_Unit_No"
click at [337, 281] on select "Select Select Address 1 Address 2 Budget Building Name Buyer Persona Called Cam…" at bounding box center [429, 292] width 184 height 23
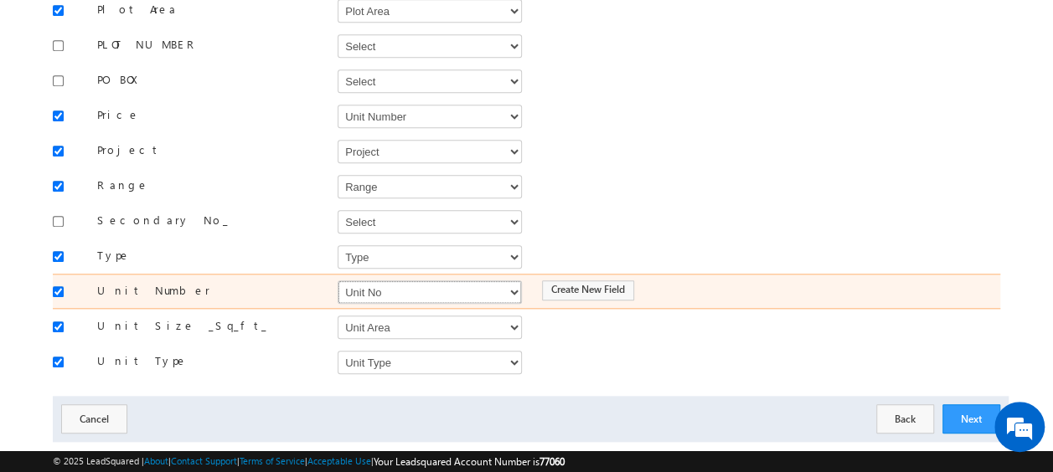
scroll to position [700, 0]
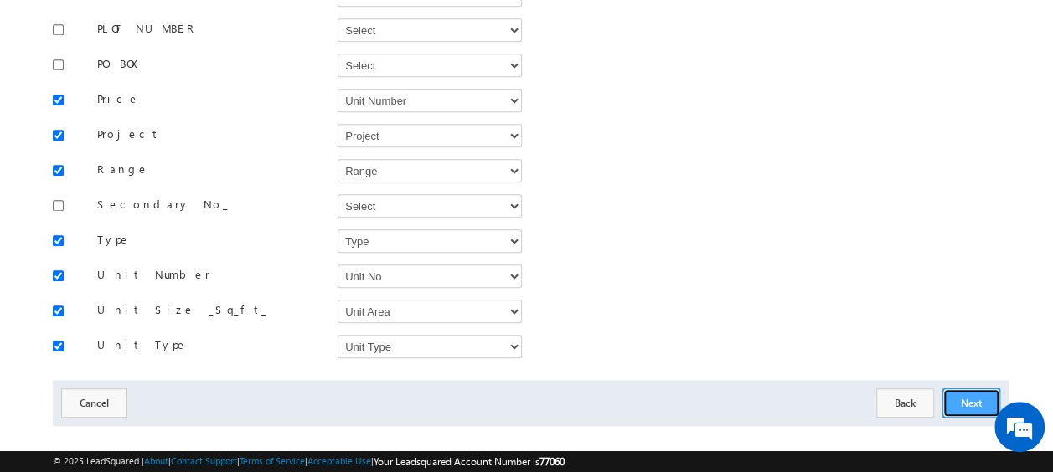
click at [961, 389] on button "Next" at bounding box center [971, 403] width 58 height 29
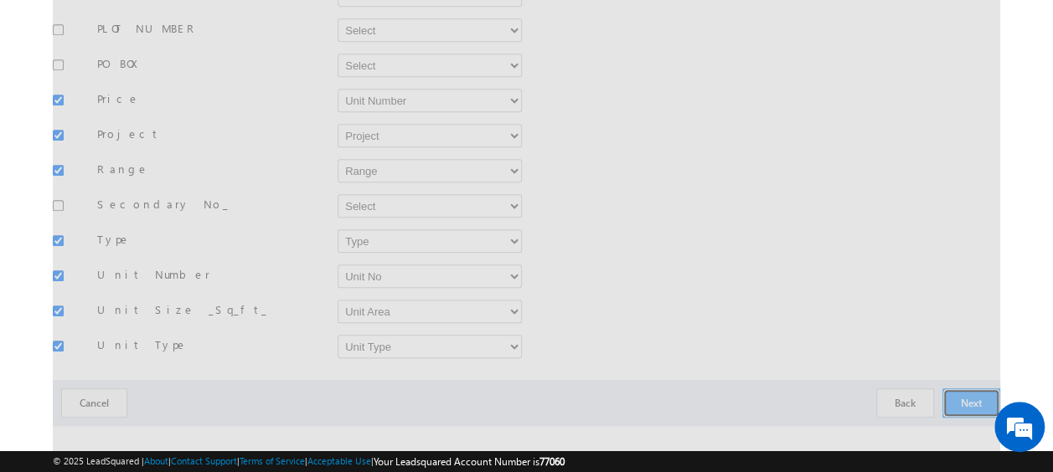
scroll to position [44, 0]
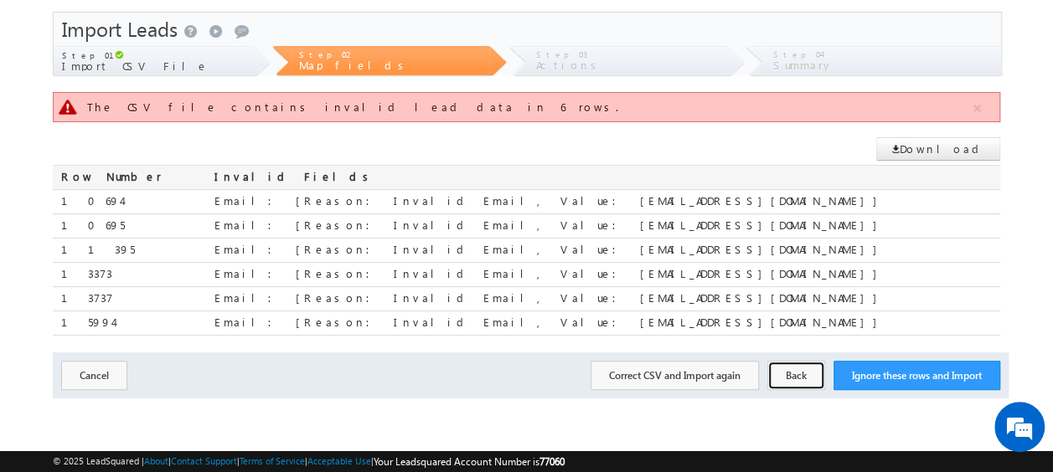
click at [795, 367] on button "Back" at bounding box center [796, 375] width 58 height 29
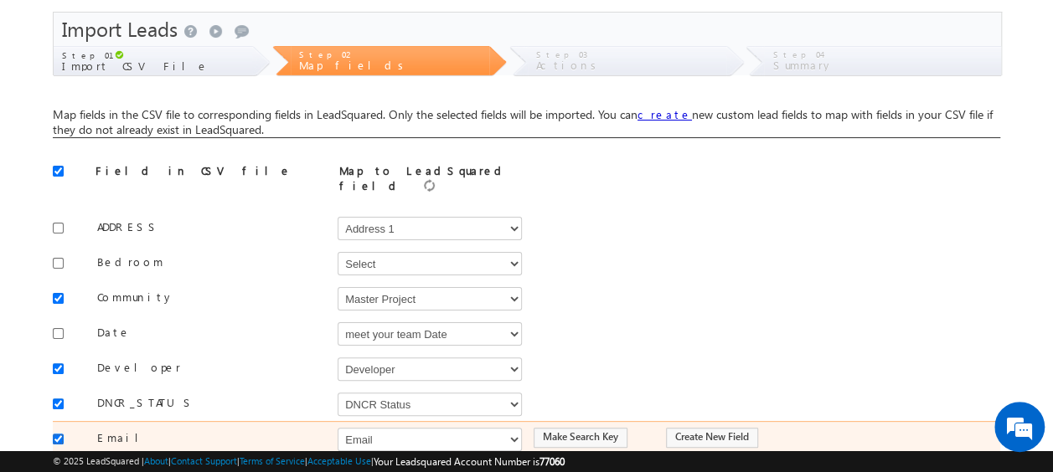
click at [62, 434] on input "checkbox" at bounding box center [58, 439] width 11 height 11
checkbox input "false"
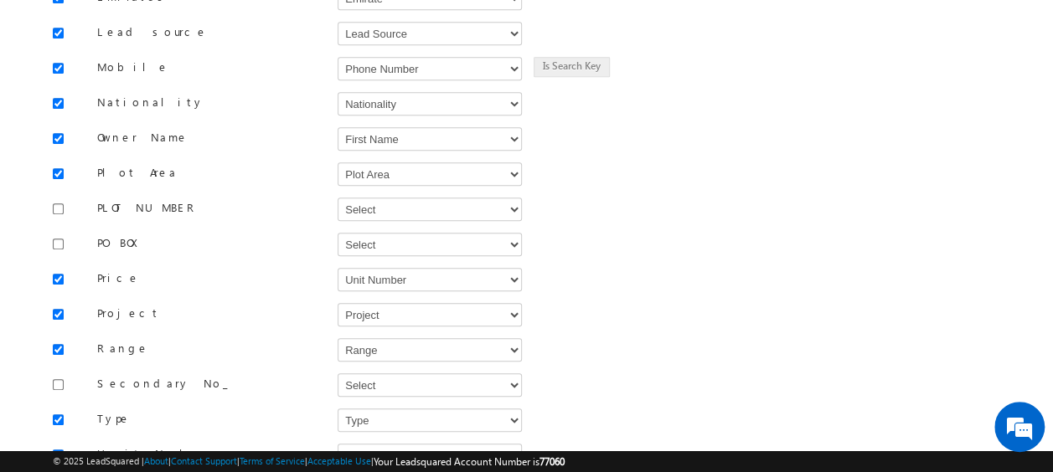
scroll to position [700, 0]
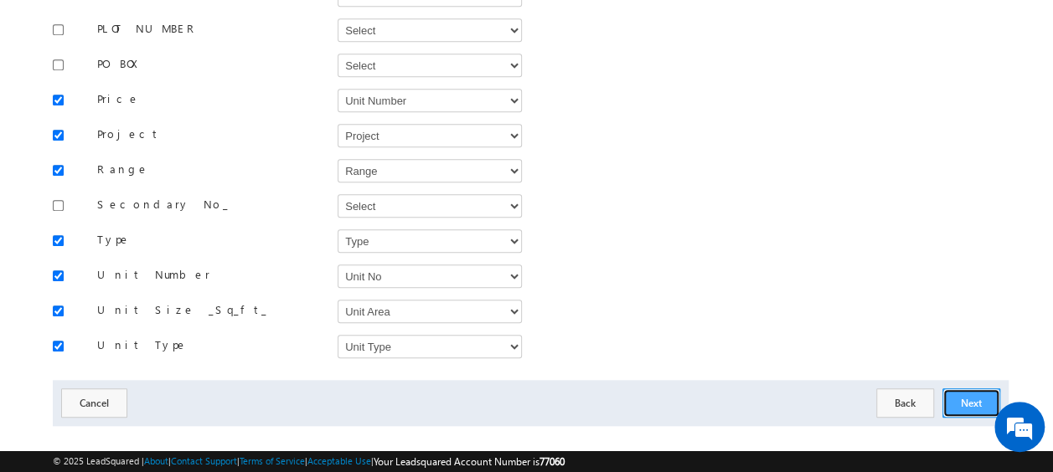
click at [961, 389] on button "Next" at bounding box center [971, 403] width 58 height 29
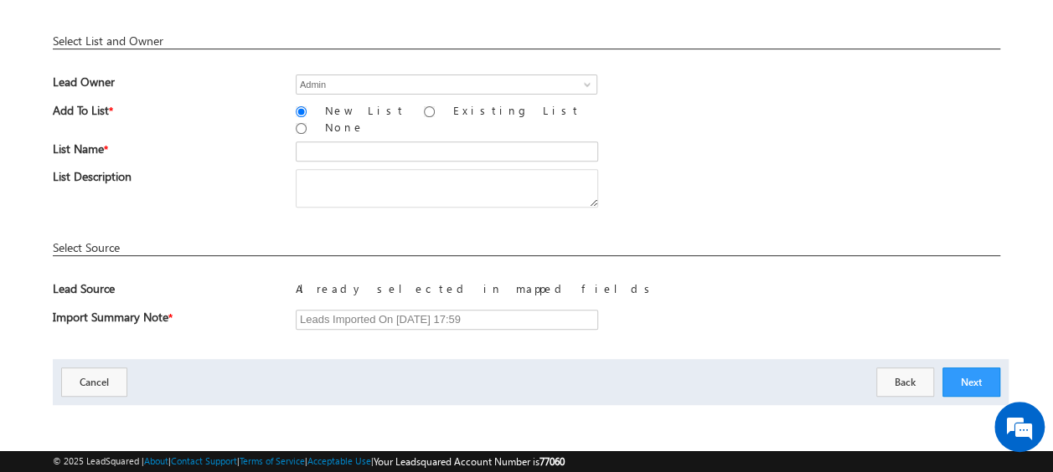
scroll to position [246, 0]
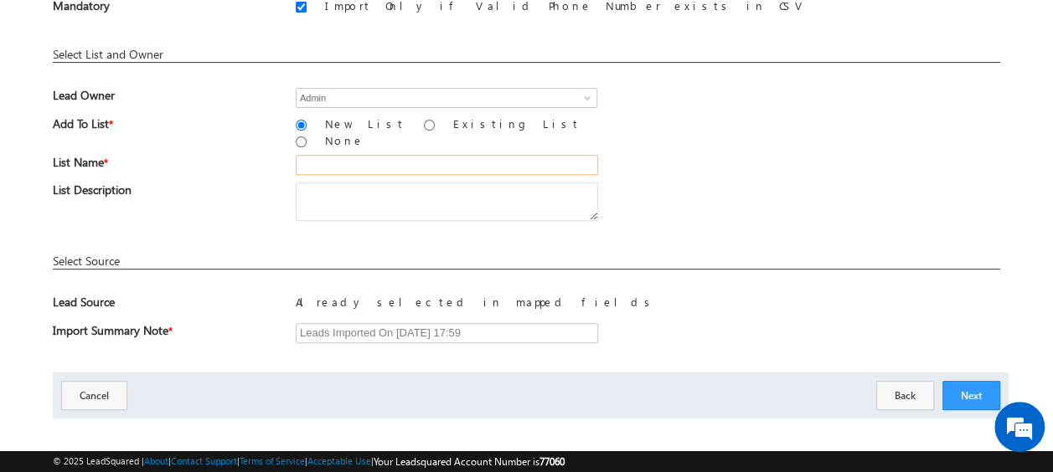
click at [369, 156] on input "text" at bounding box center [447, 165] width 302 height 20
paste input "MS20_01"
type input "MS20_03"
click at [957, 381] on button "Next" at bounding box center [971, 395] width 58 height 29
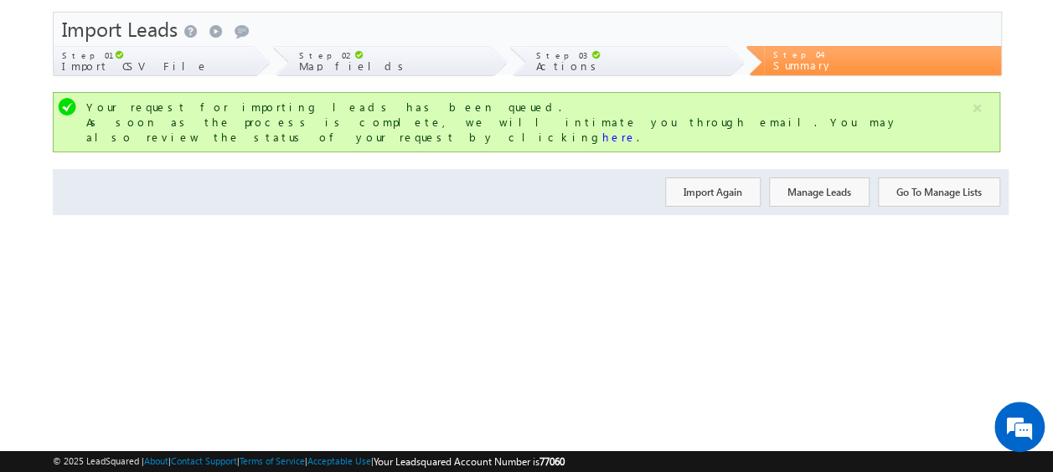
scroll to position [0, 0]
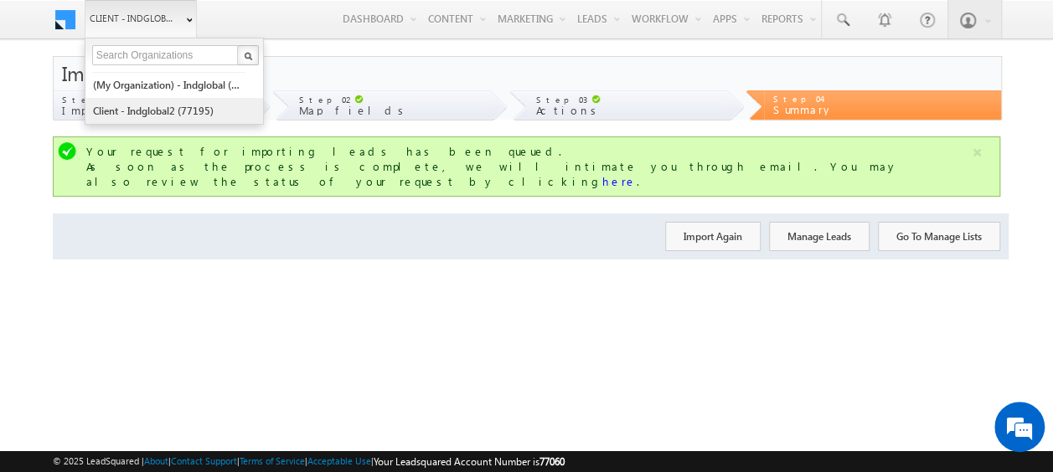
click at [163, 107] on link "Client - indglobal2 (77195)" at bounding box center [168, 111] width 153 height 26
